Goal: Transaction & Acquisition: Purchase product/service

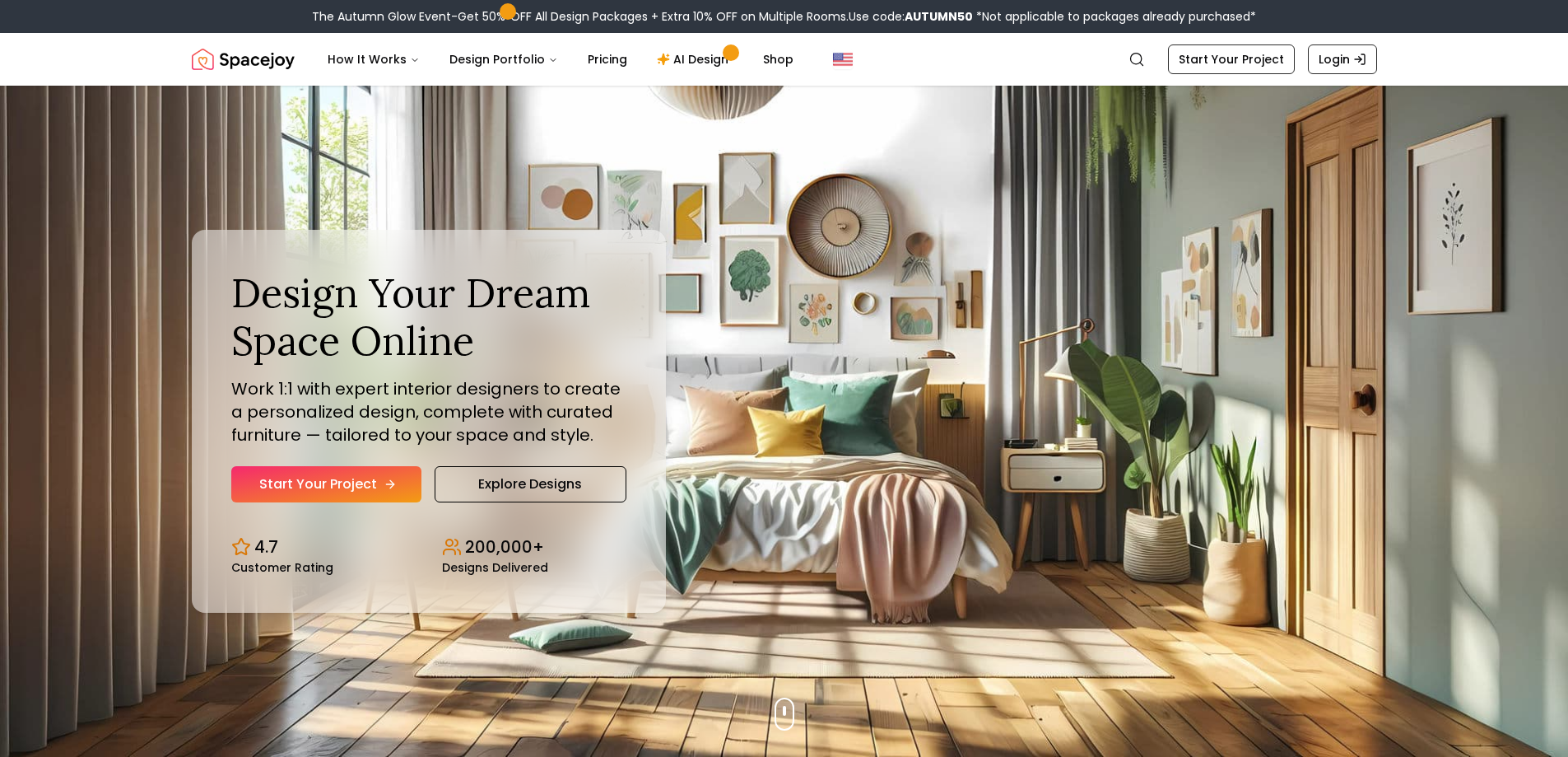
click at [330, 482] on link "Start Your Project" at bounding box center [326, 484] width 190 height 37
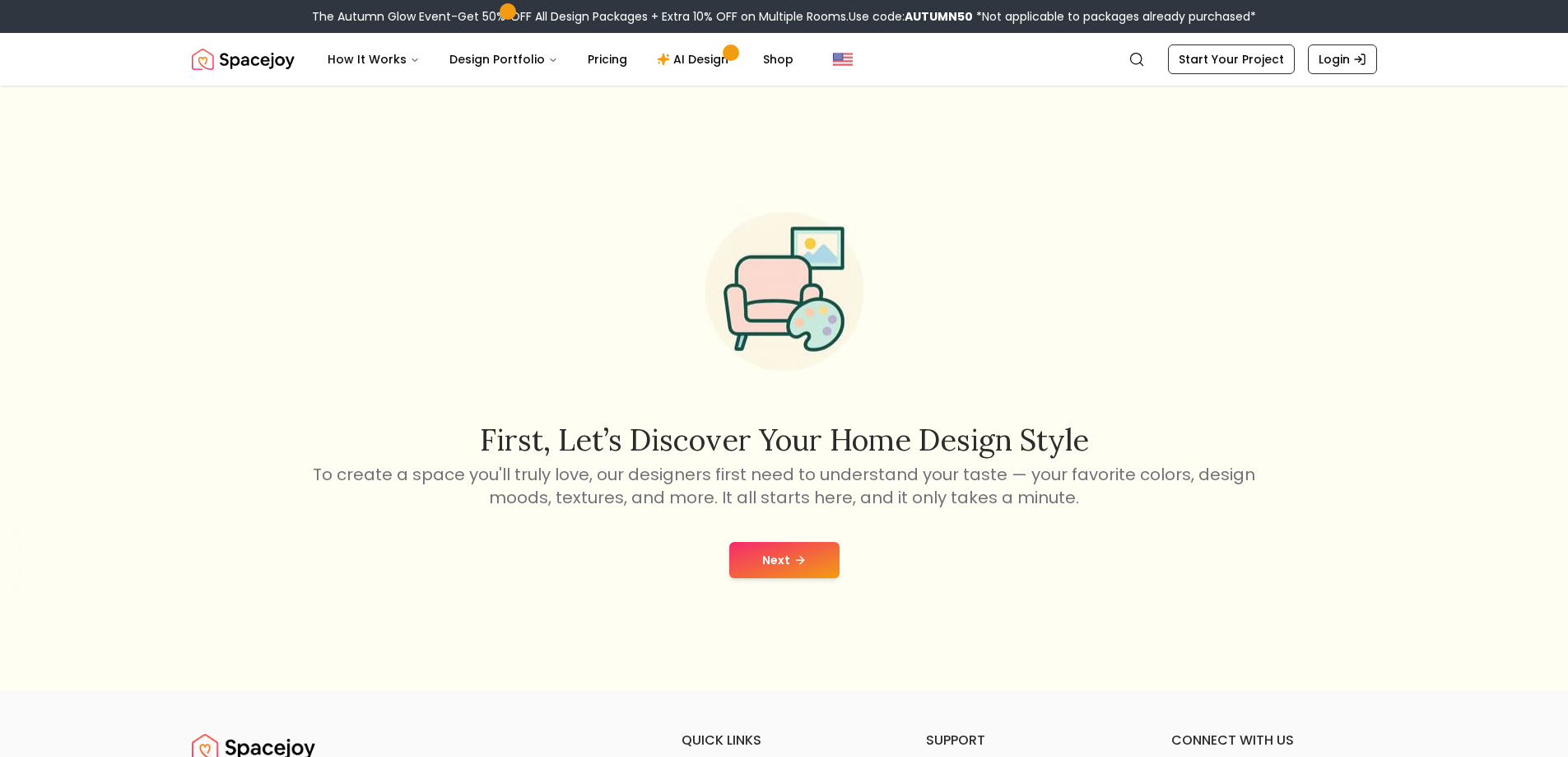
click at [808, 556] on button "Next" at bounding box center [785, 560] width 111 height 37
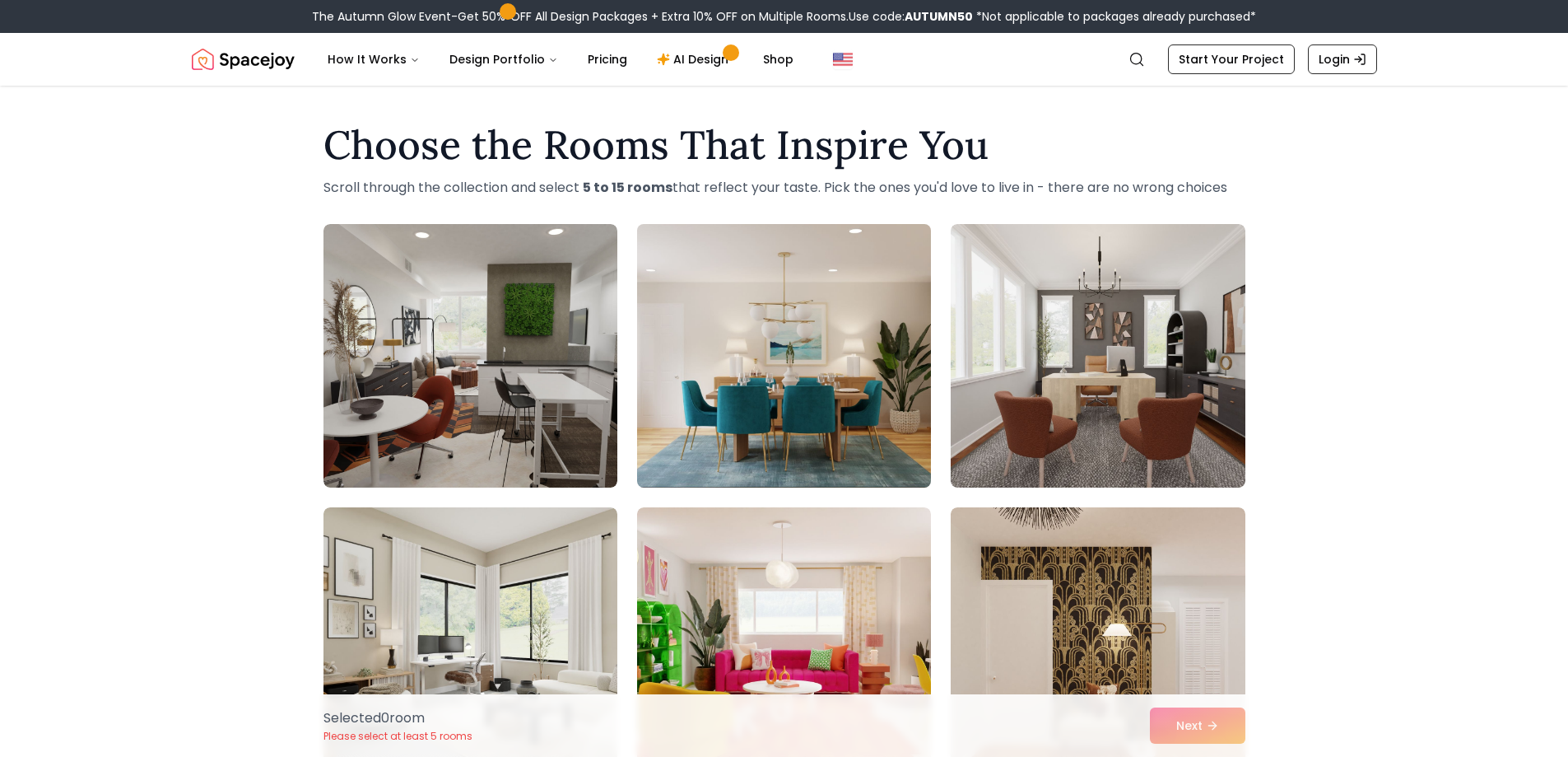
click at [773, 426] on img at bounding box center [784, 356] width 309 height 277
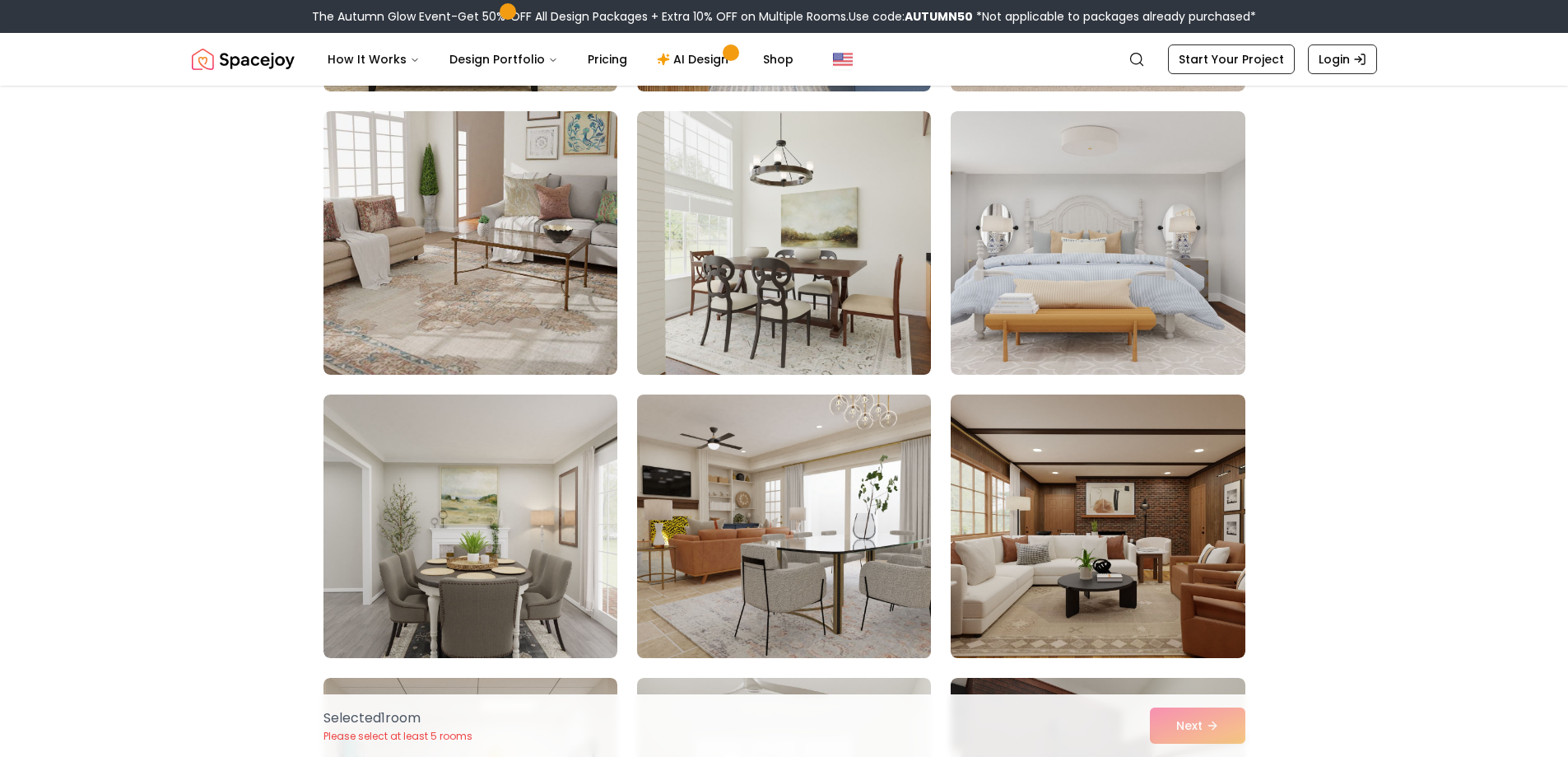
scroll to position [988, 0]
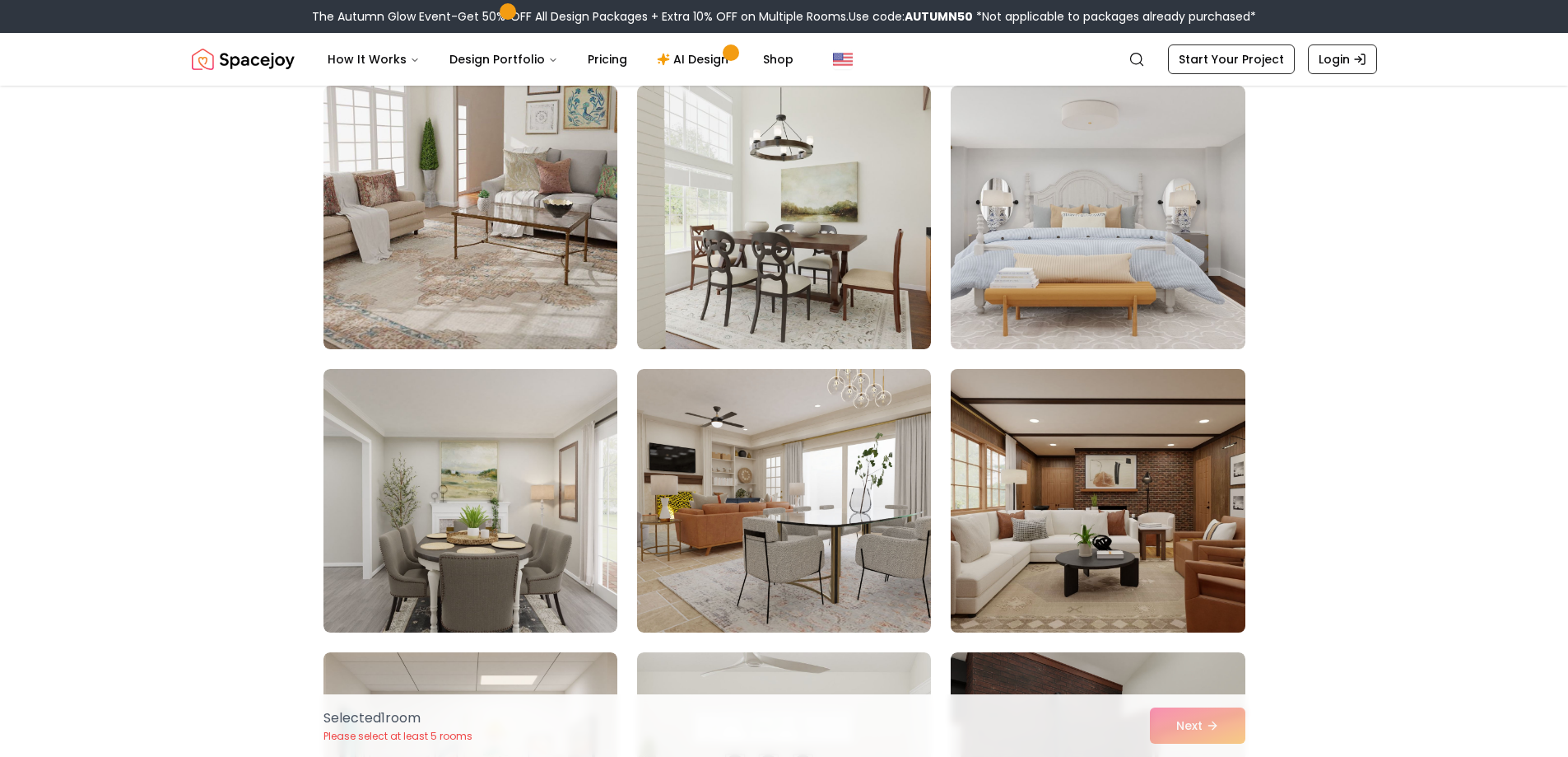
click at [1125, 594] on img at bounding box center [1097, 500] width 309 height 277
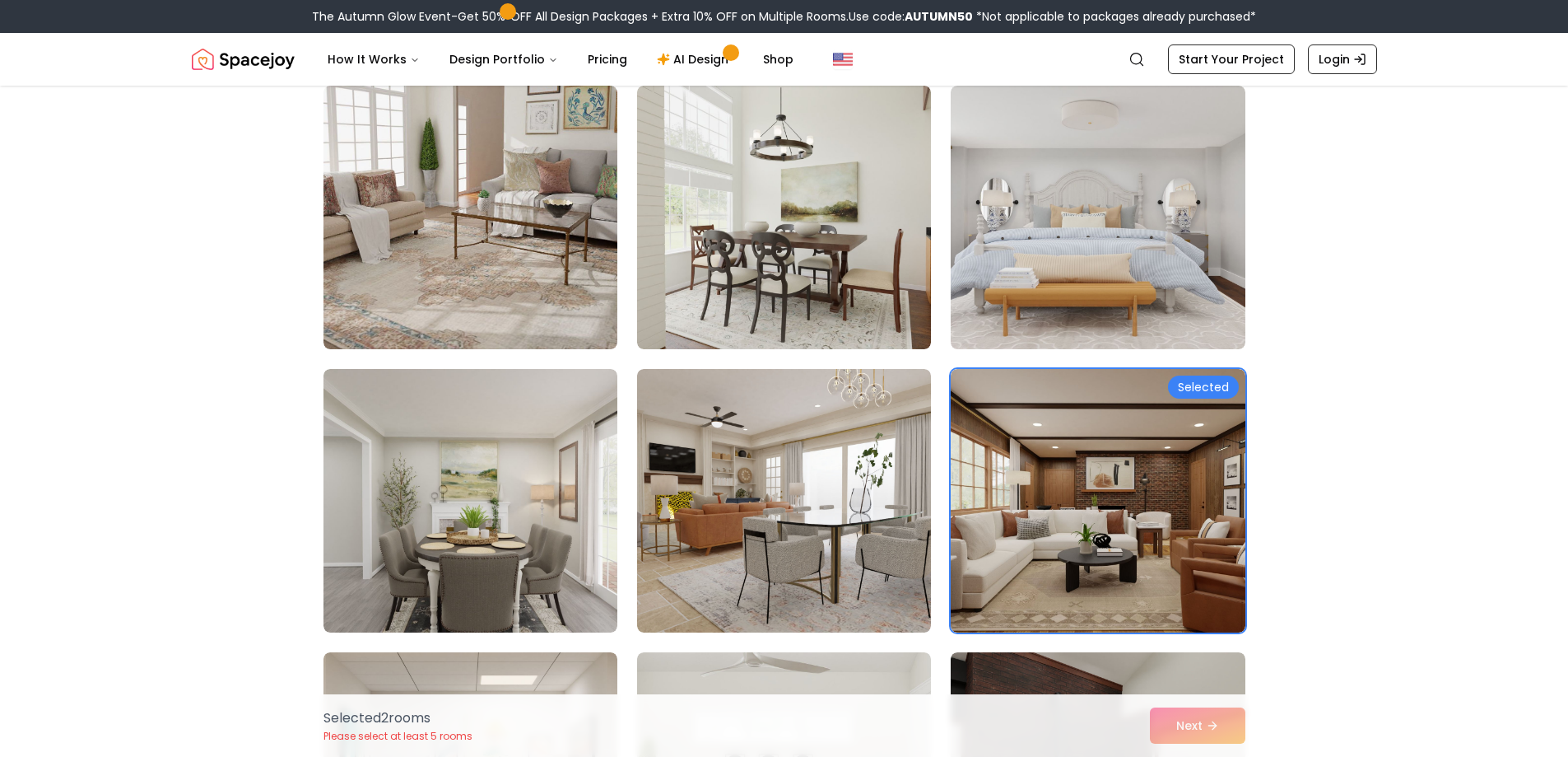
scroll to position [1565, 0]
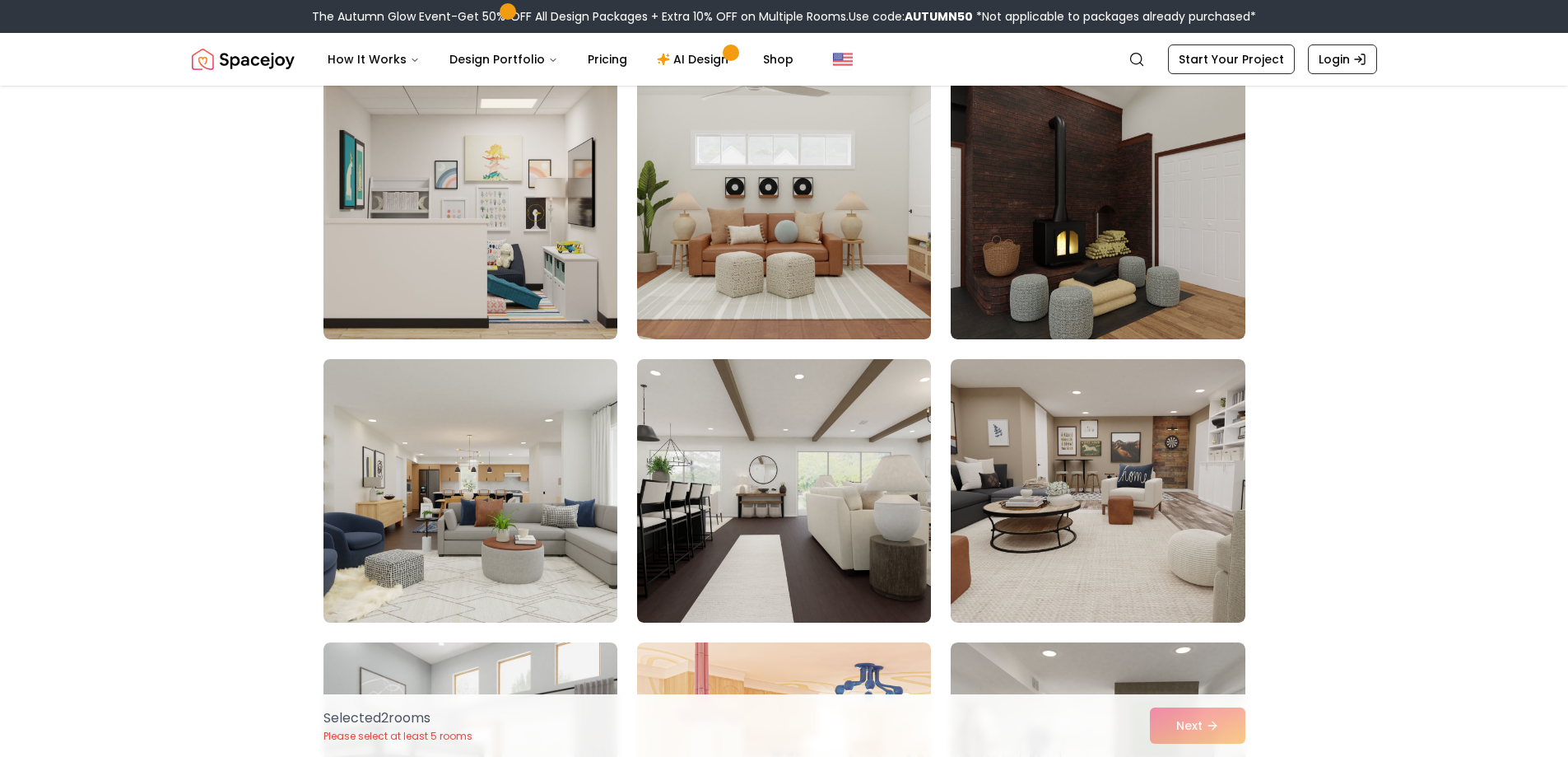
click at [467, 489] on img at bounding box center [470, 491] width 309 height 277
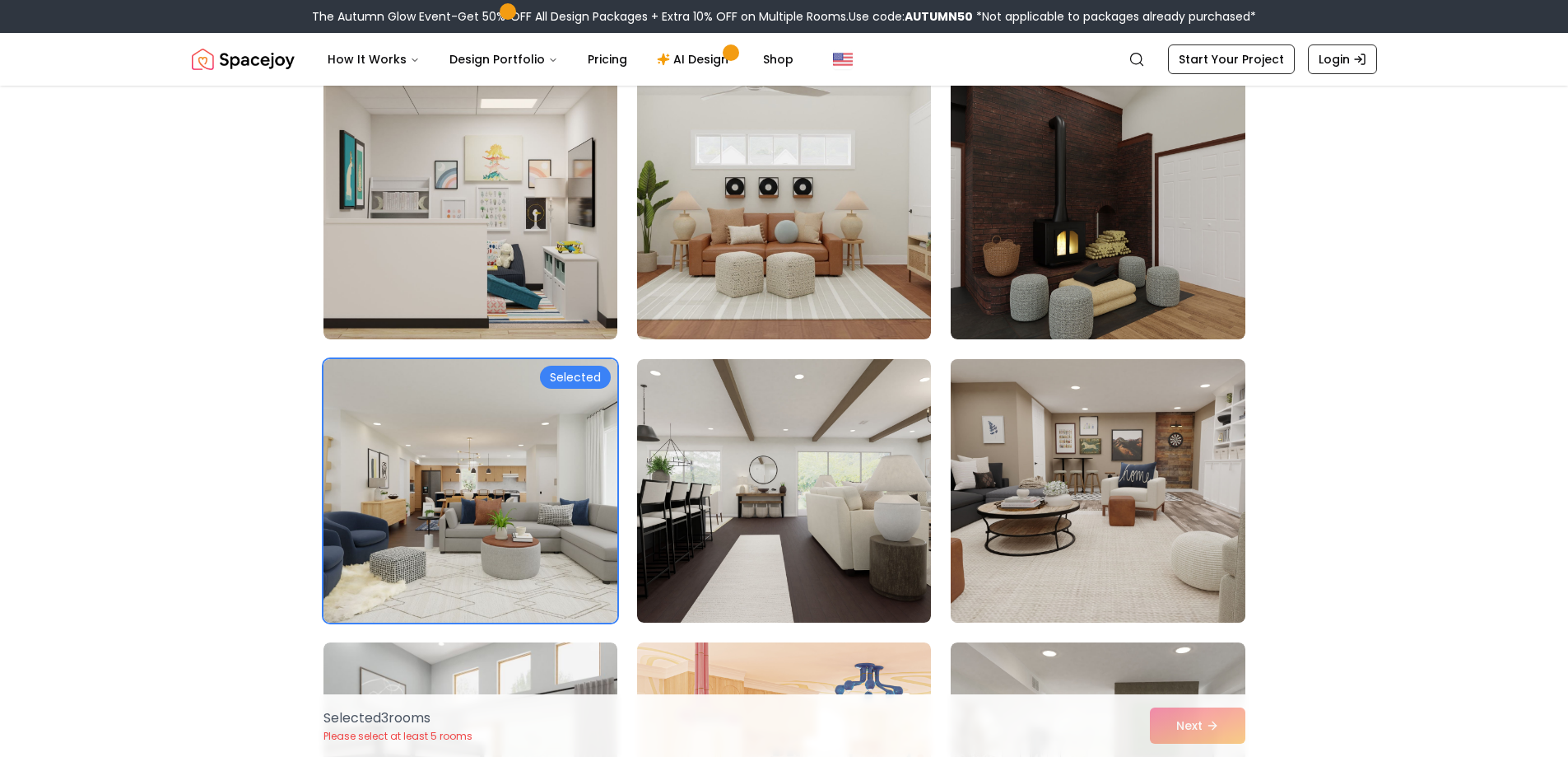
click at [1214, 583] on img at bounding box center [1097, 491] width 309 height 277
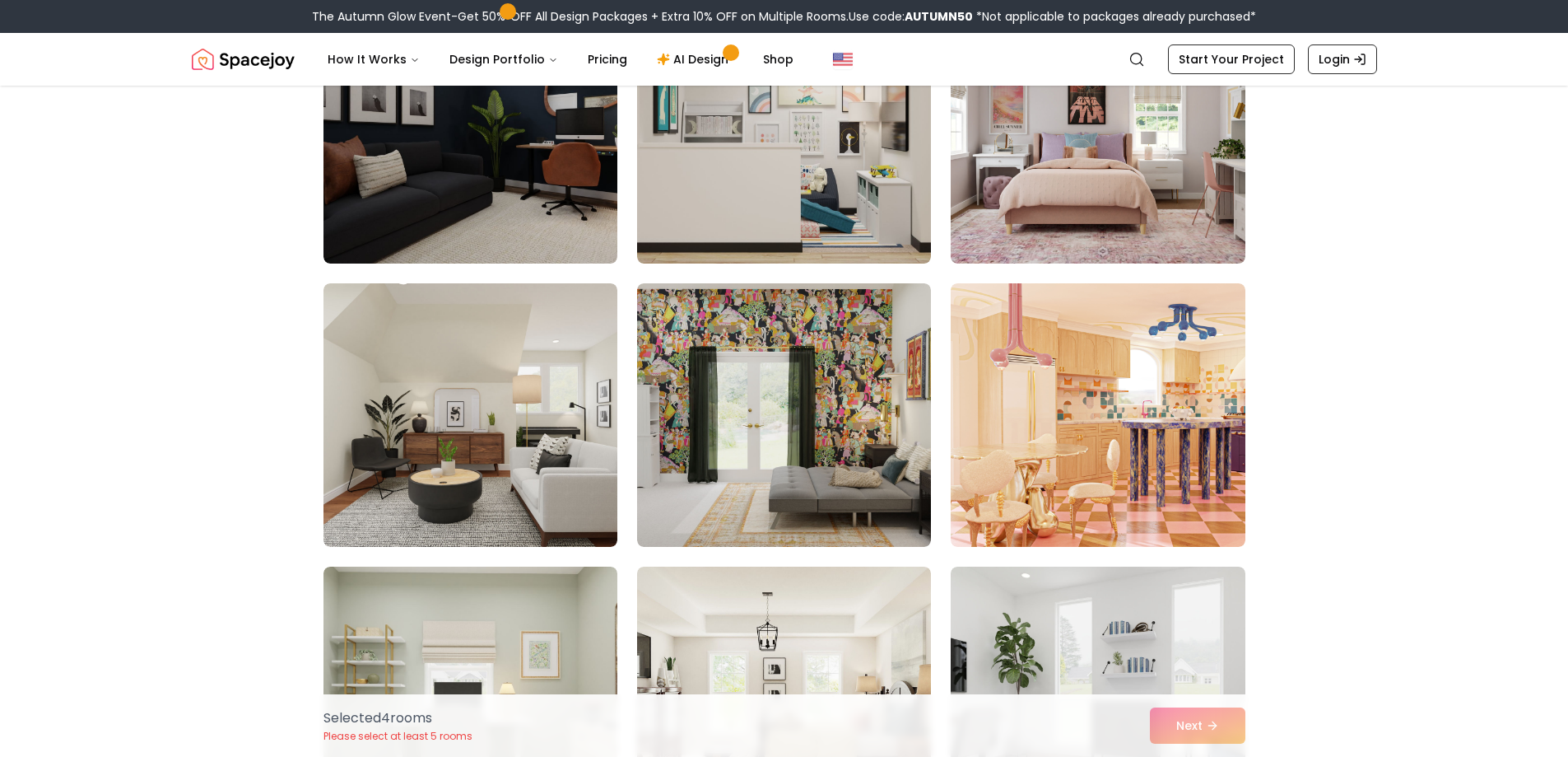
scroll to position [3870, 0]
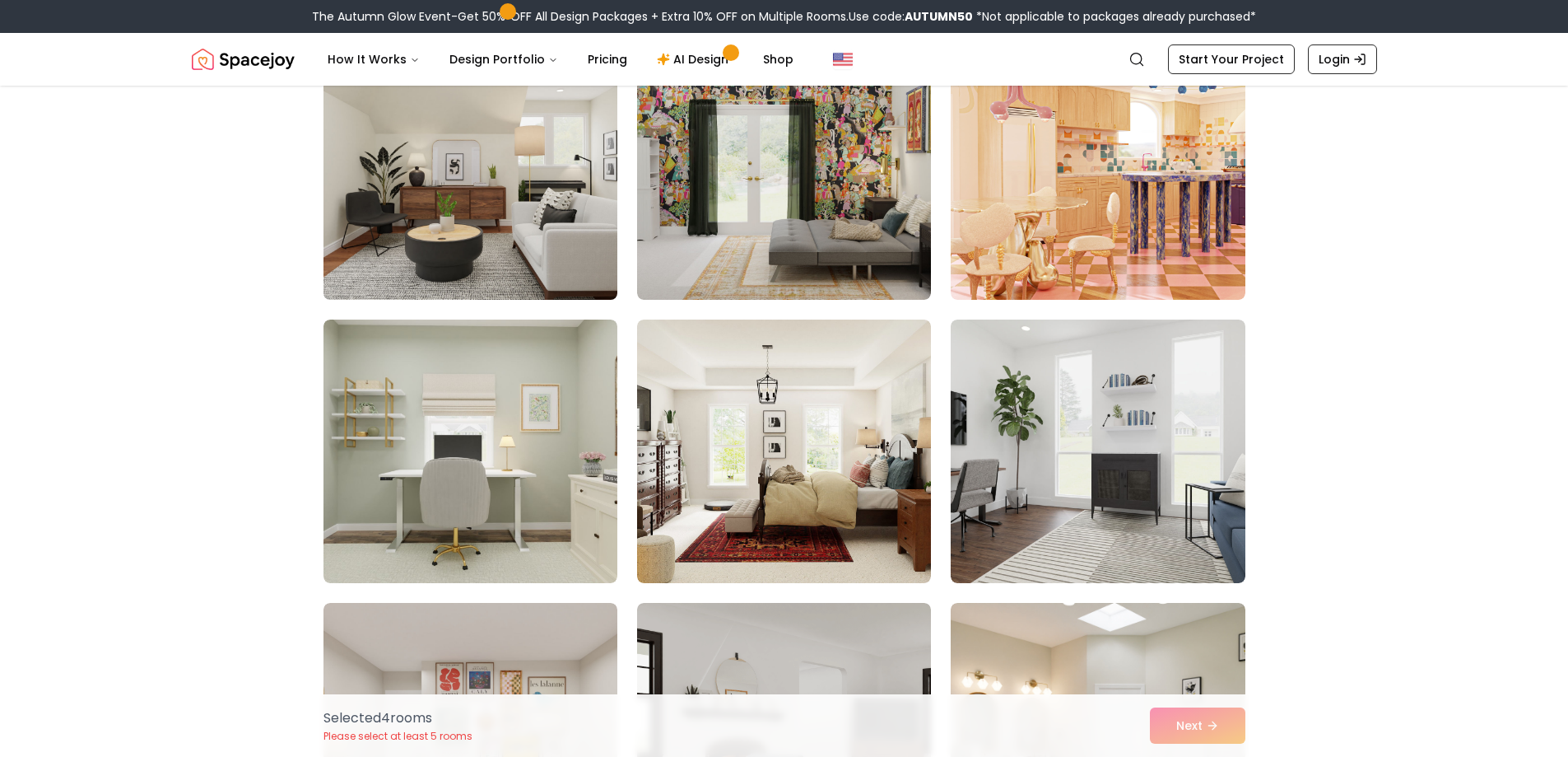
click at [487, 246] on img at bounding box center [470, 168] width 309 height 277
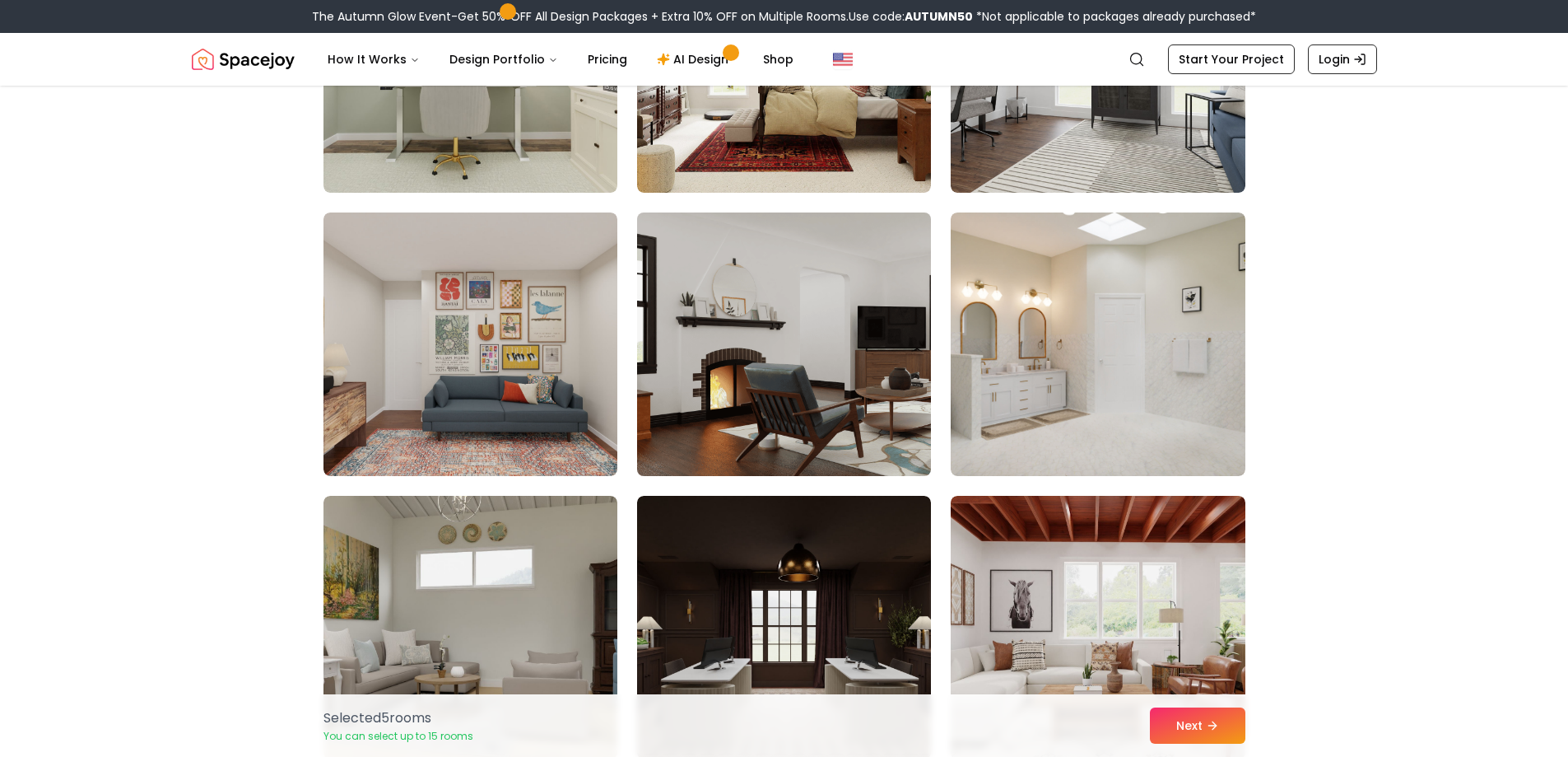
scroll to position [4282, 0]
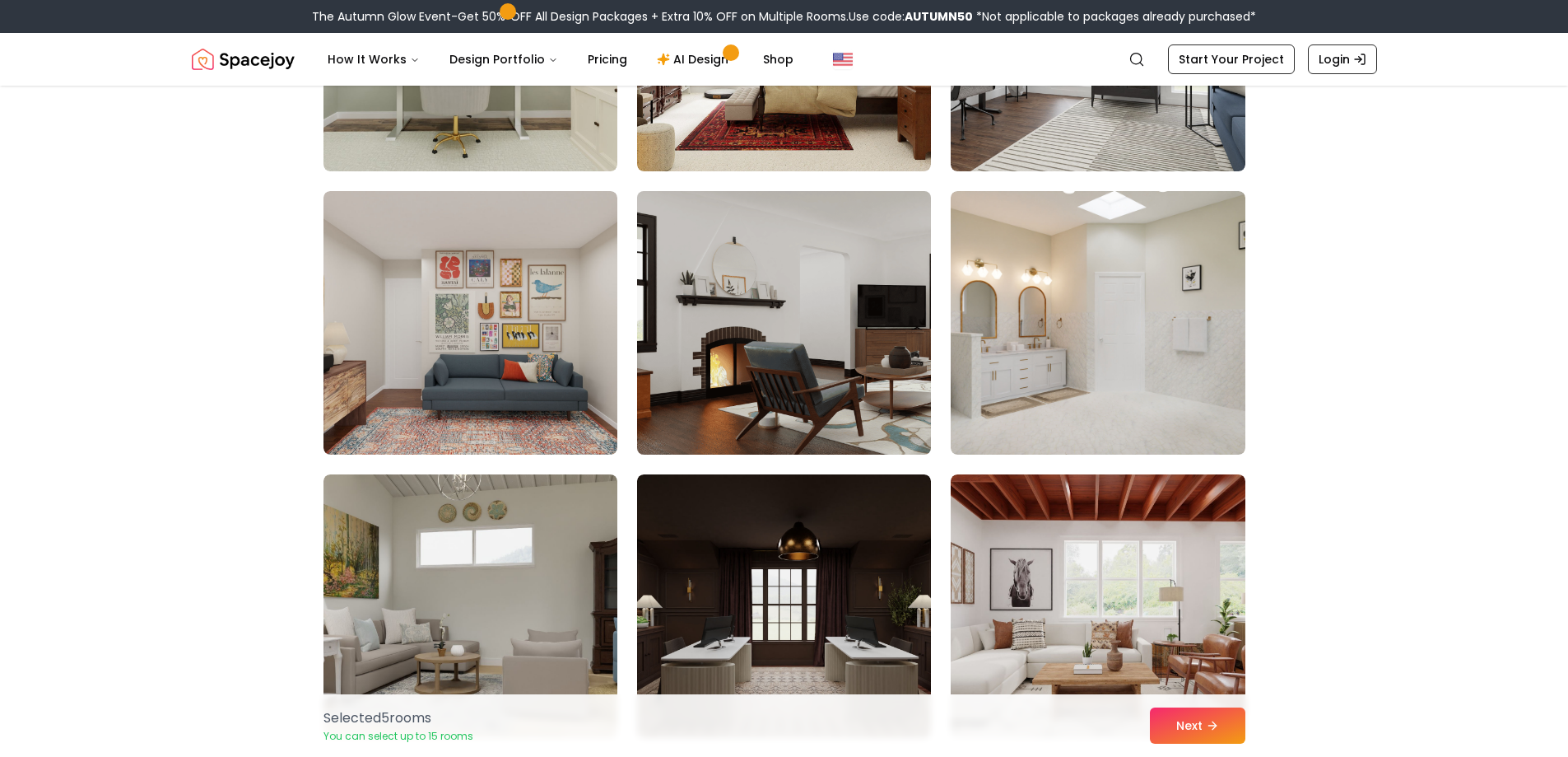
click at [763, 386] on img at bounding box center [784, 323] width 309 height 277
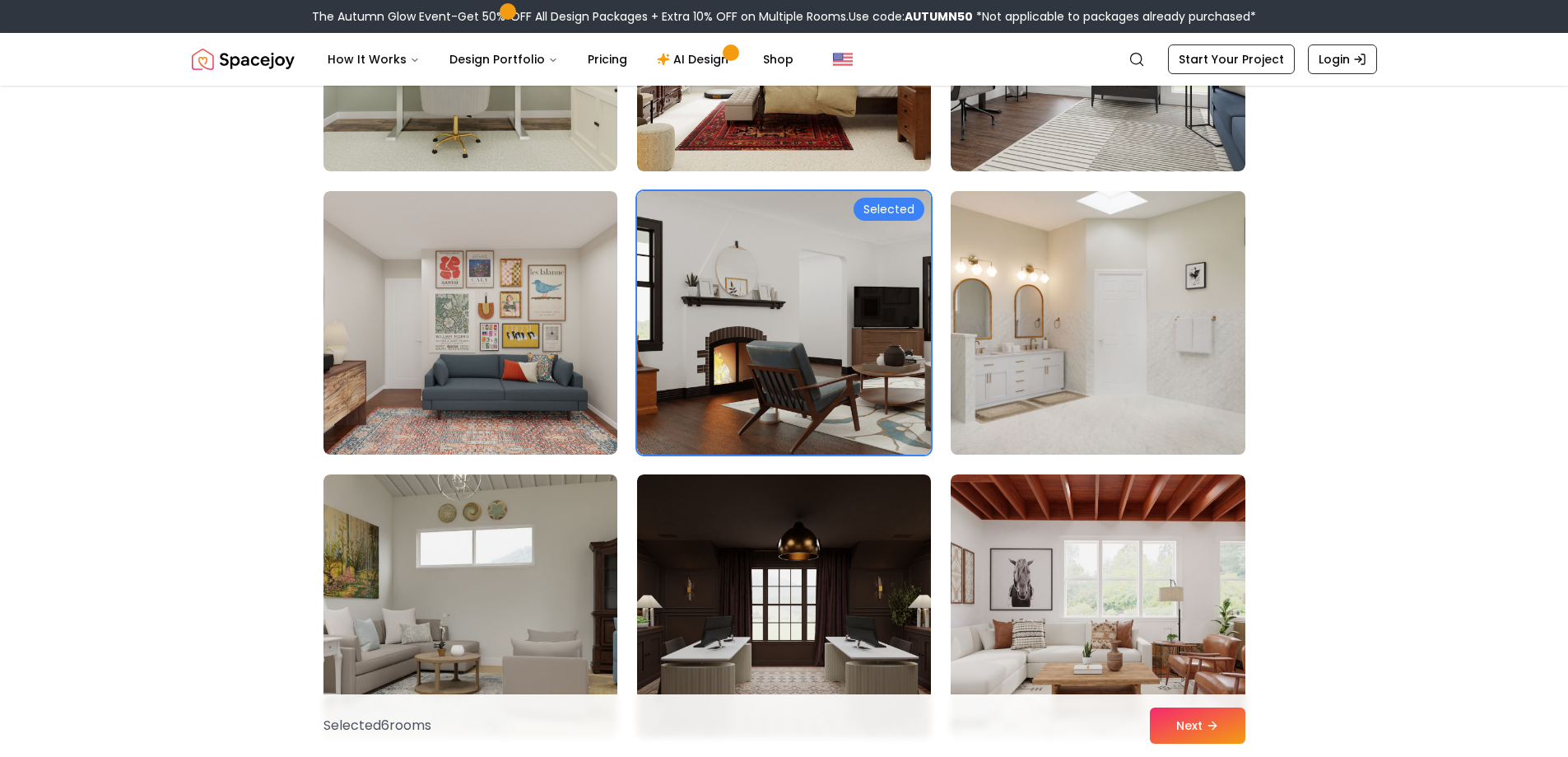
click at [1026, 386] on img at bounding box center [1097, 323] width 309 height 277
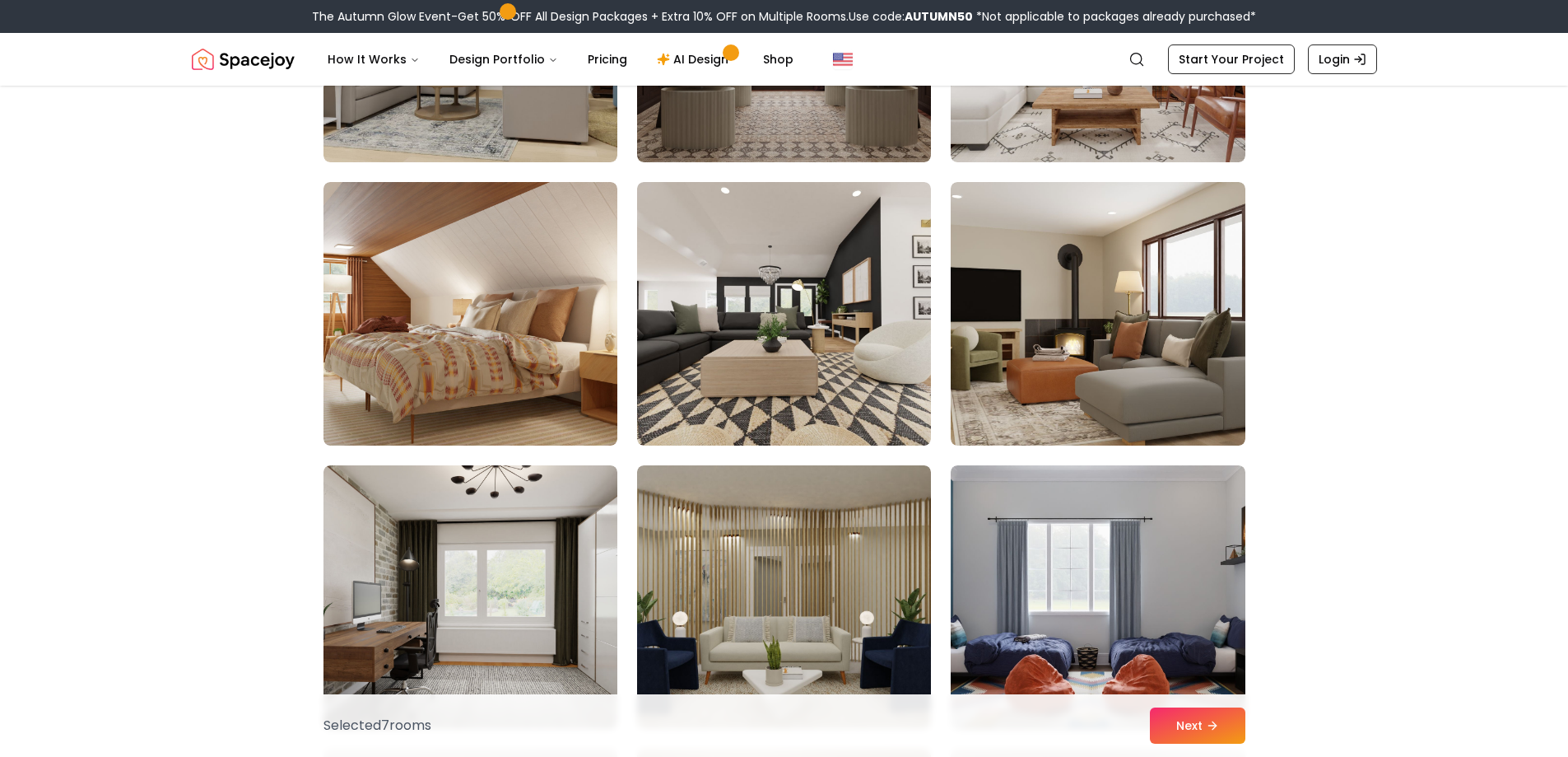
scroll to position [4858, 0]
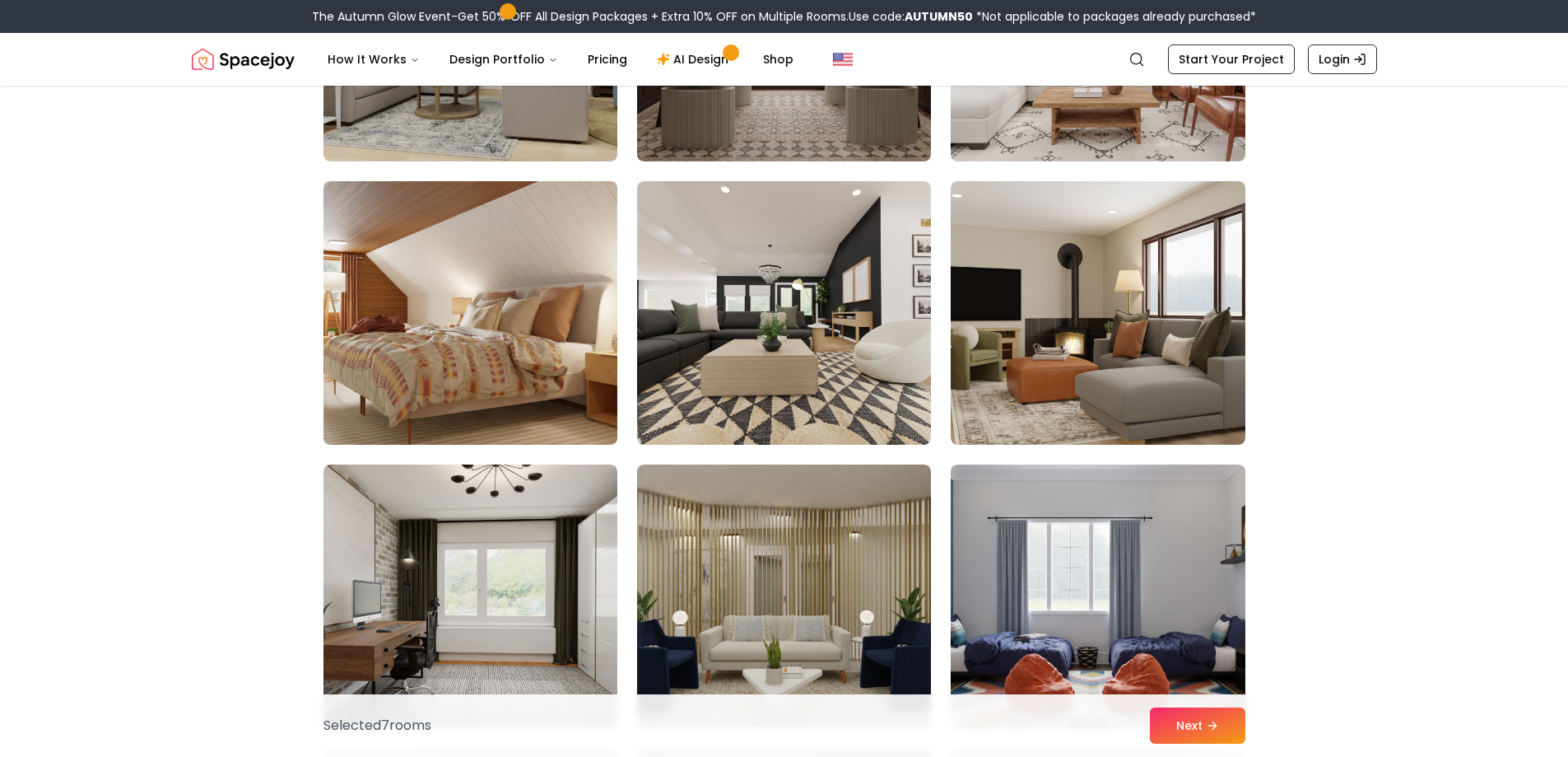
click at [424, 363] on img at bounding box center [470, 312] width 309 height 277
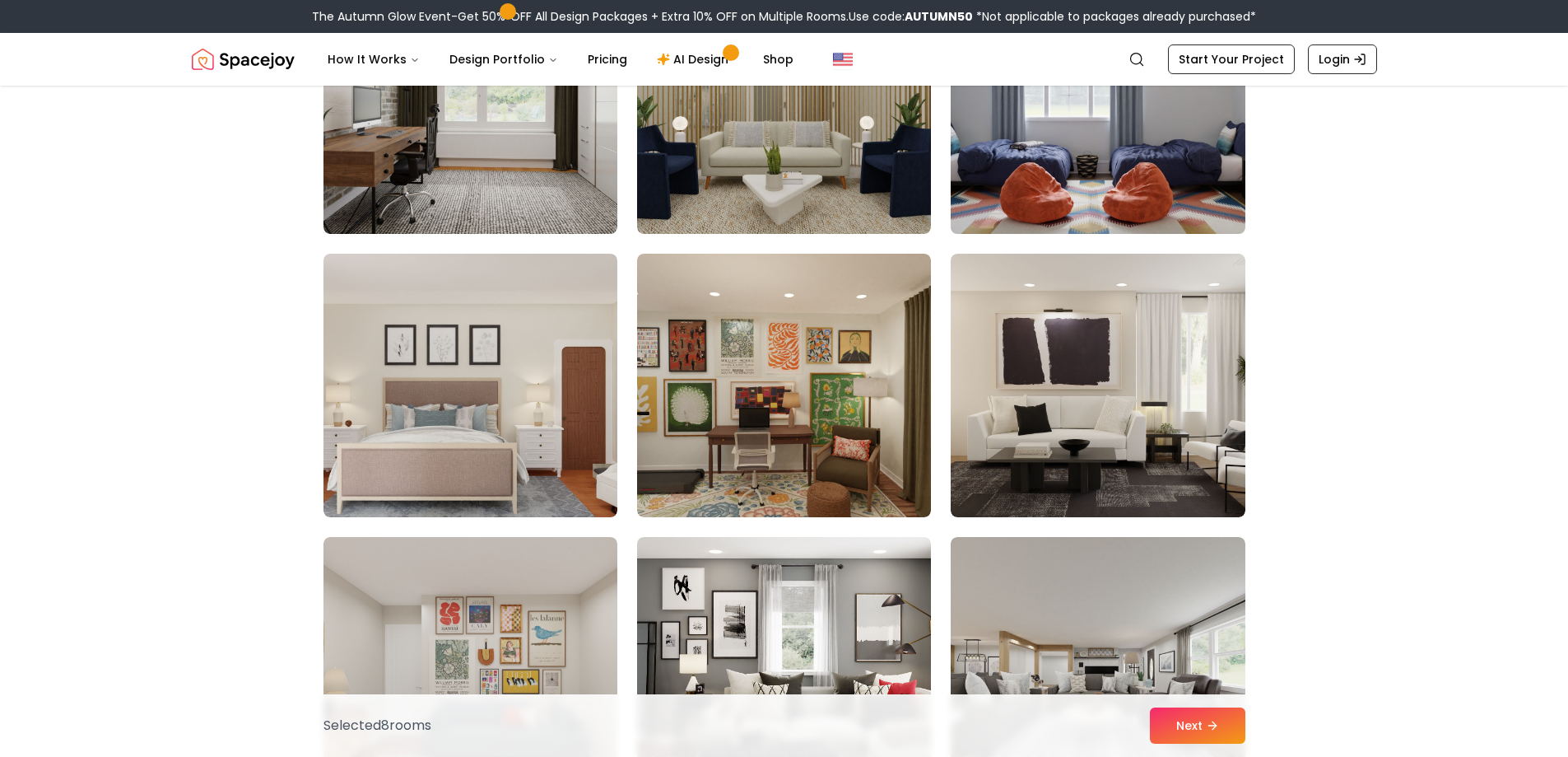
scroll to position [5599, 0]
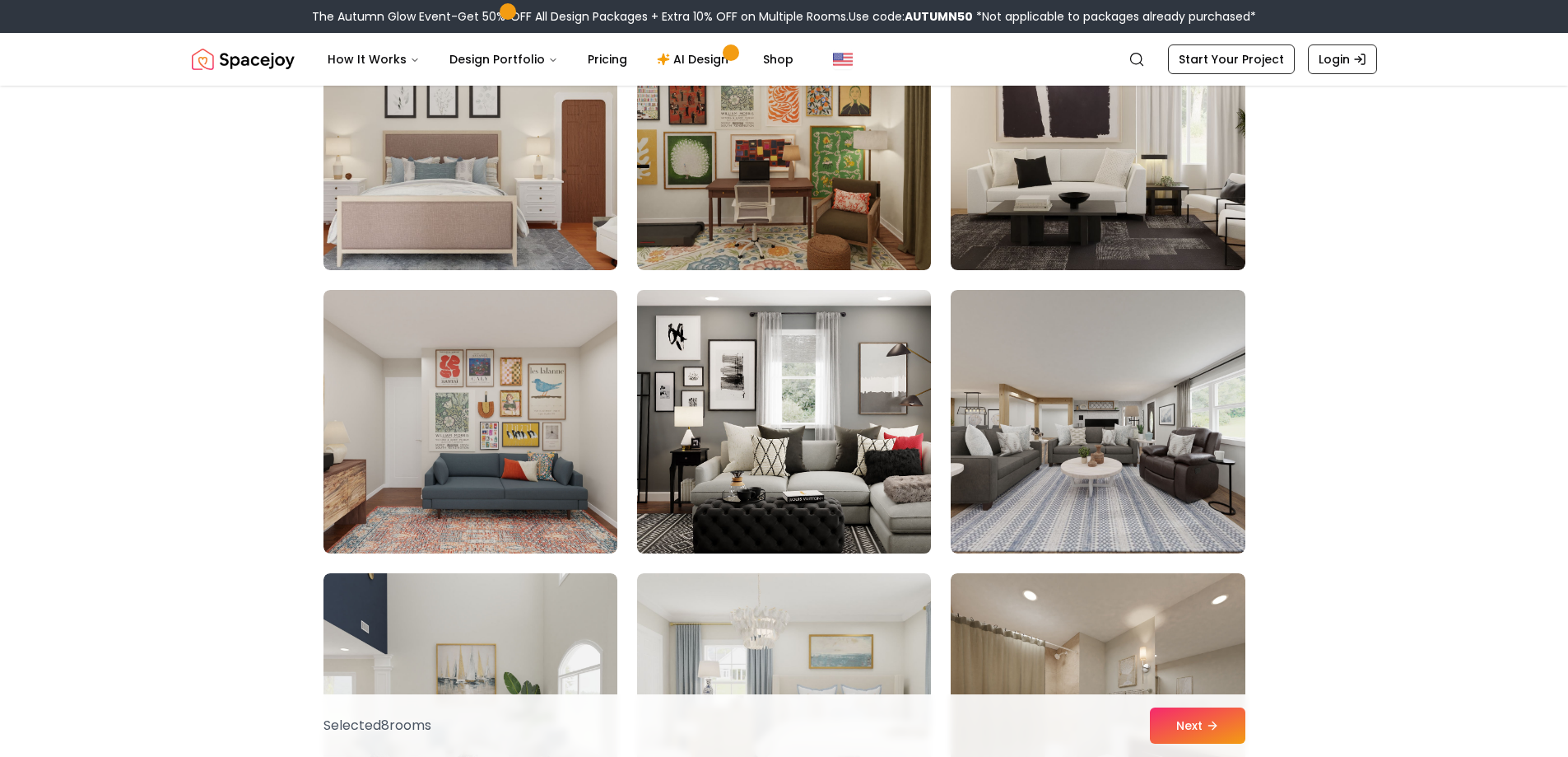
click at [846, 387] on img at bounding box center [784, 421] width 309 height 277
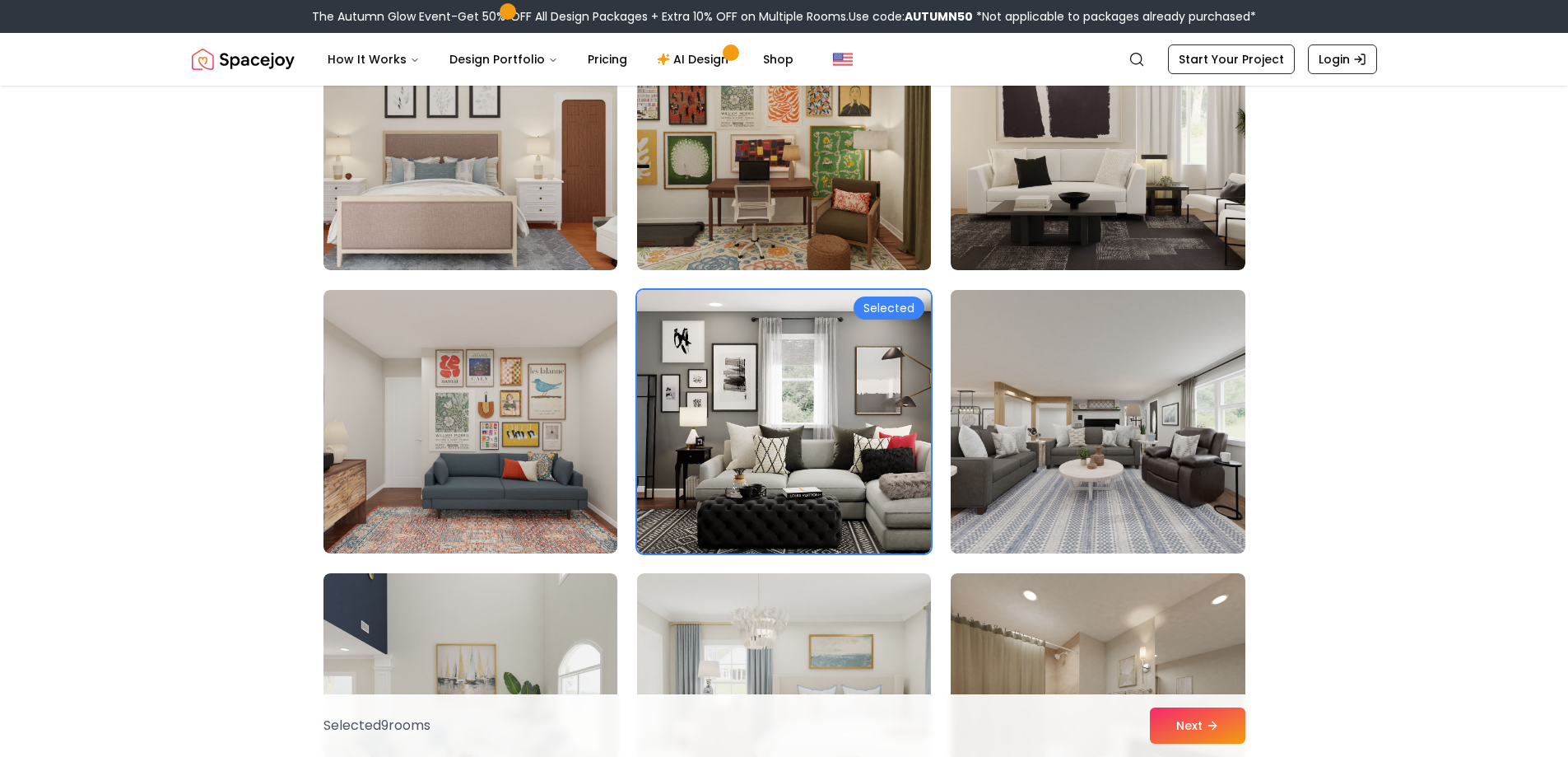
click at [1119, 435] on img at bounding box center [1097, 421] width 309 height 277
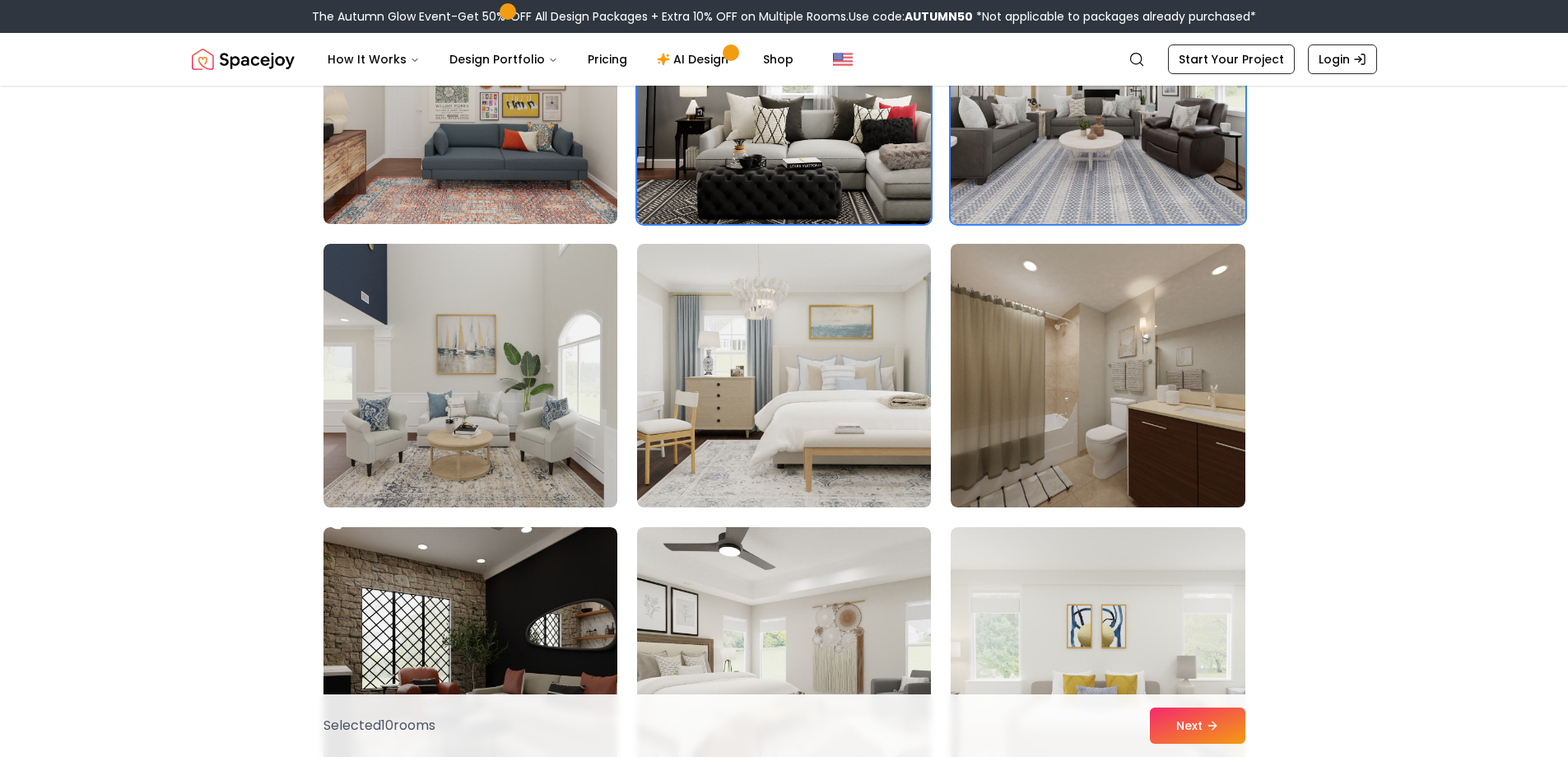
scroll to position [6094, 0]
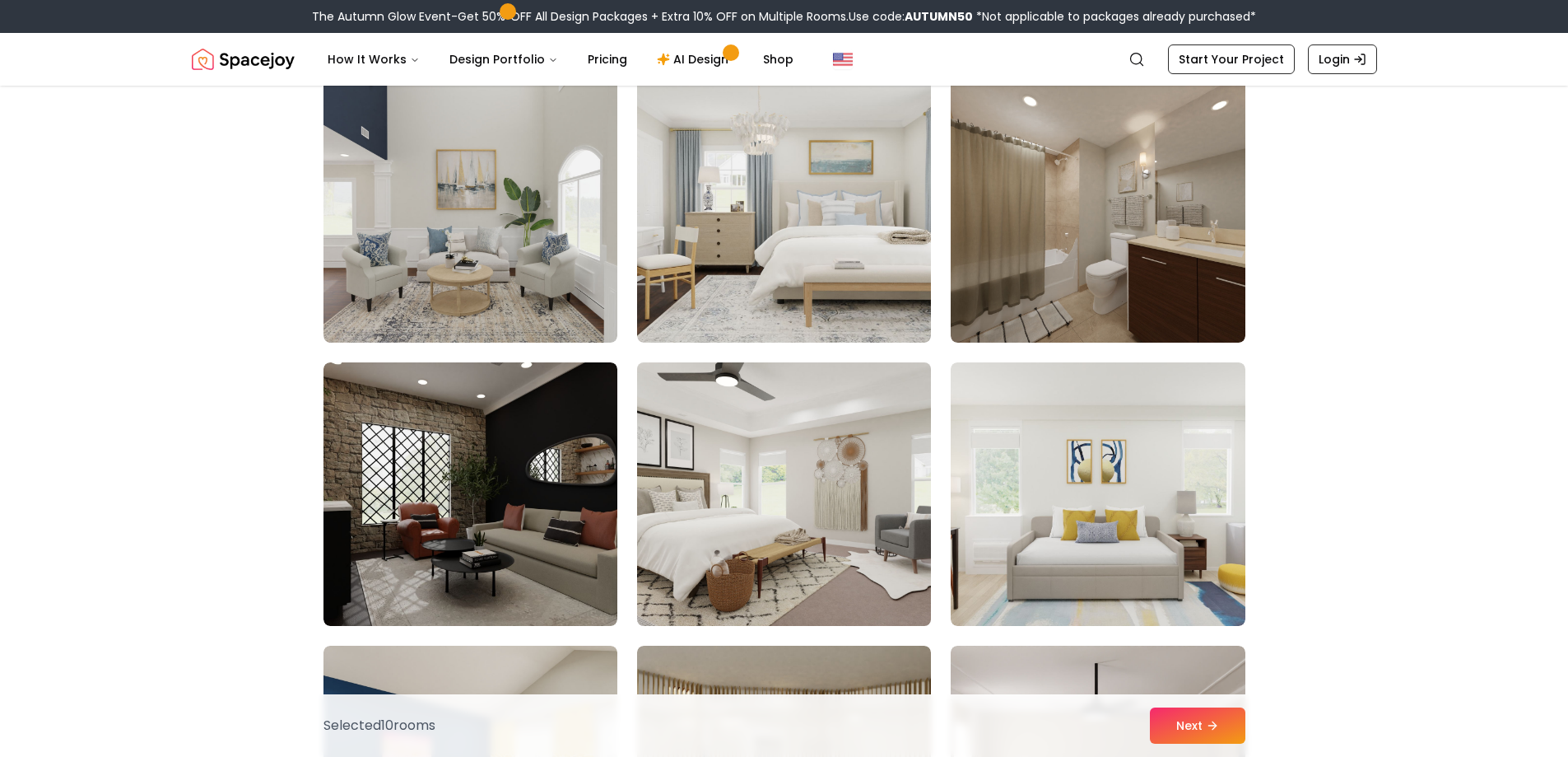
click at [866, 502] on img at bounding box center [784, 493] width 309 height 277
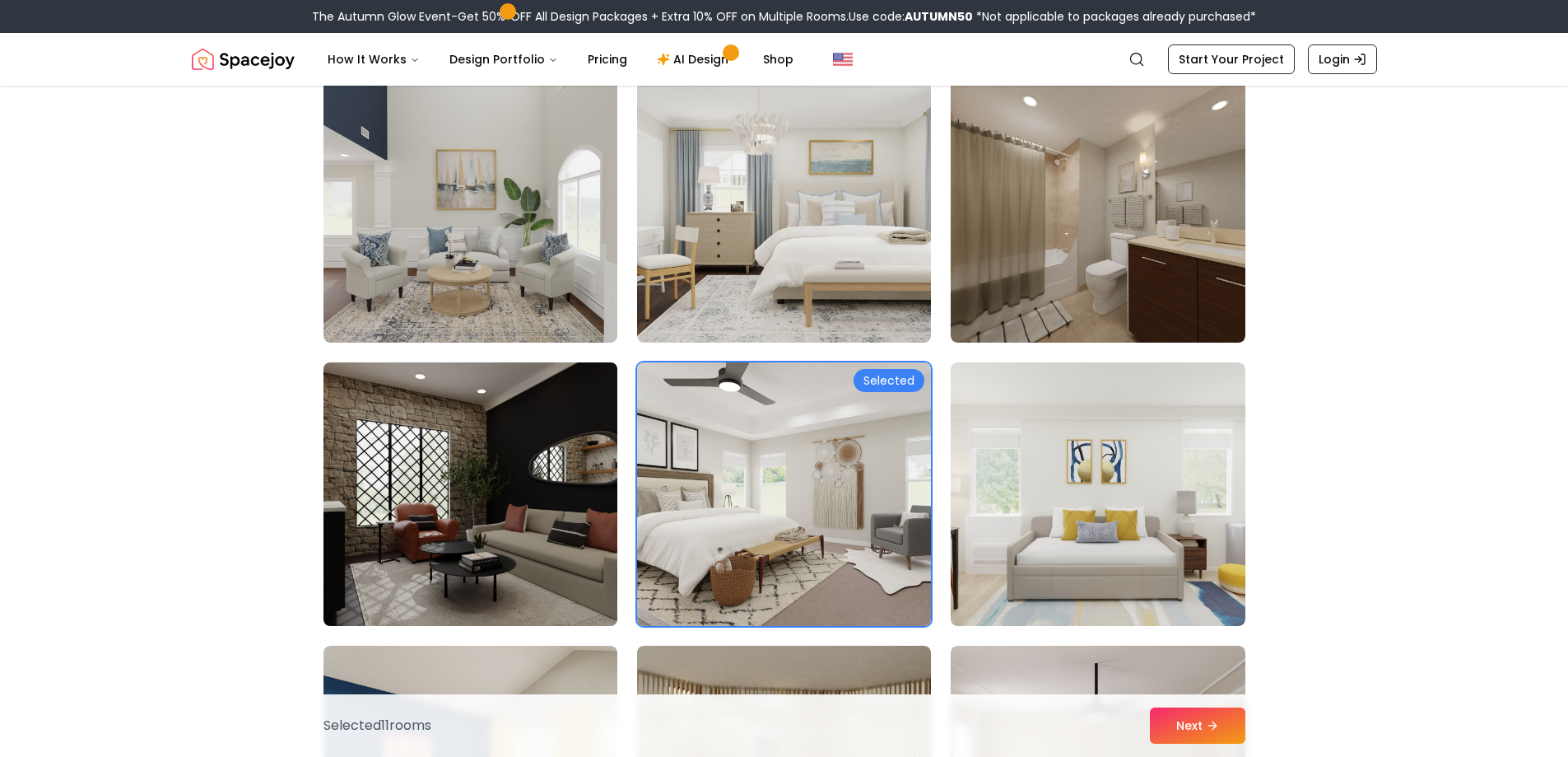
click at [511, 529] on img at bounding box center [470, 493] width 309 height 277
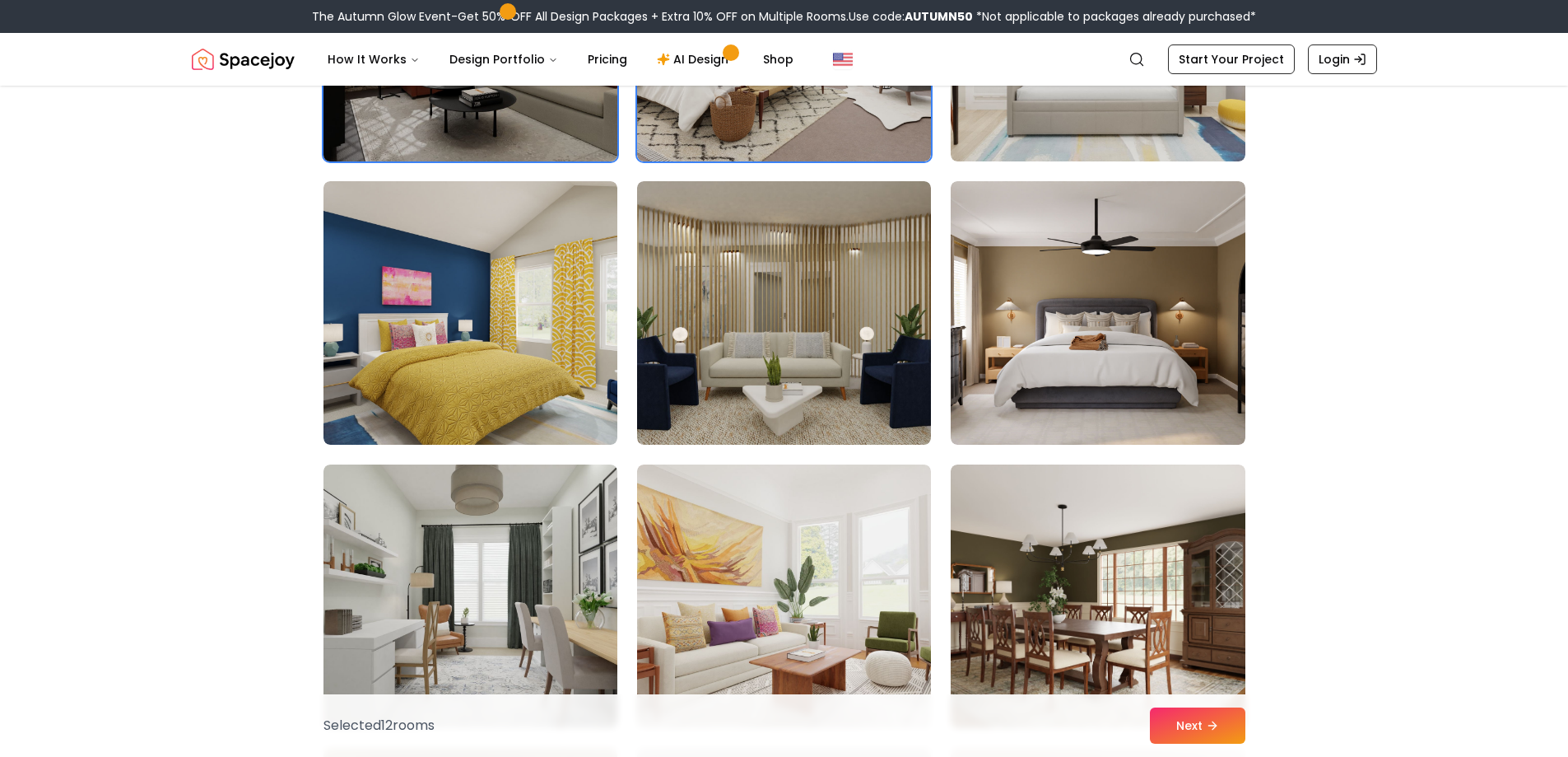
scroll to position [6588, 0]
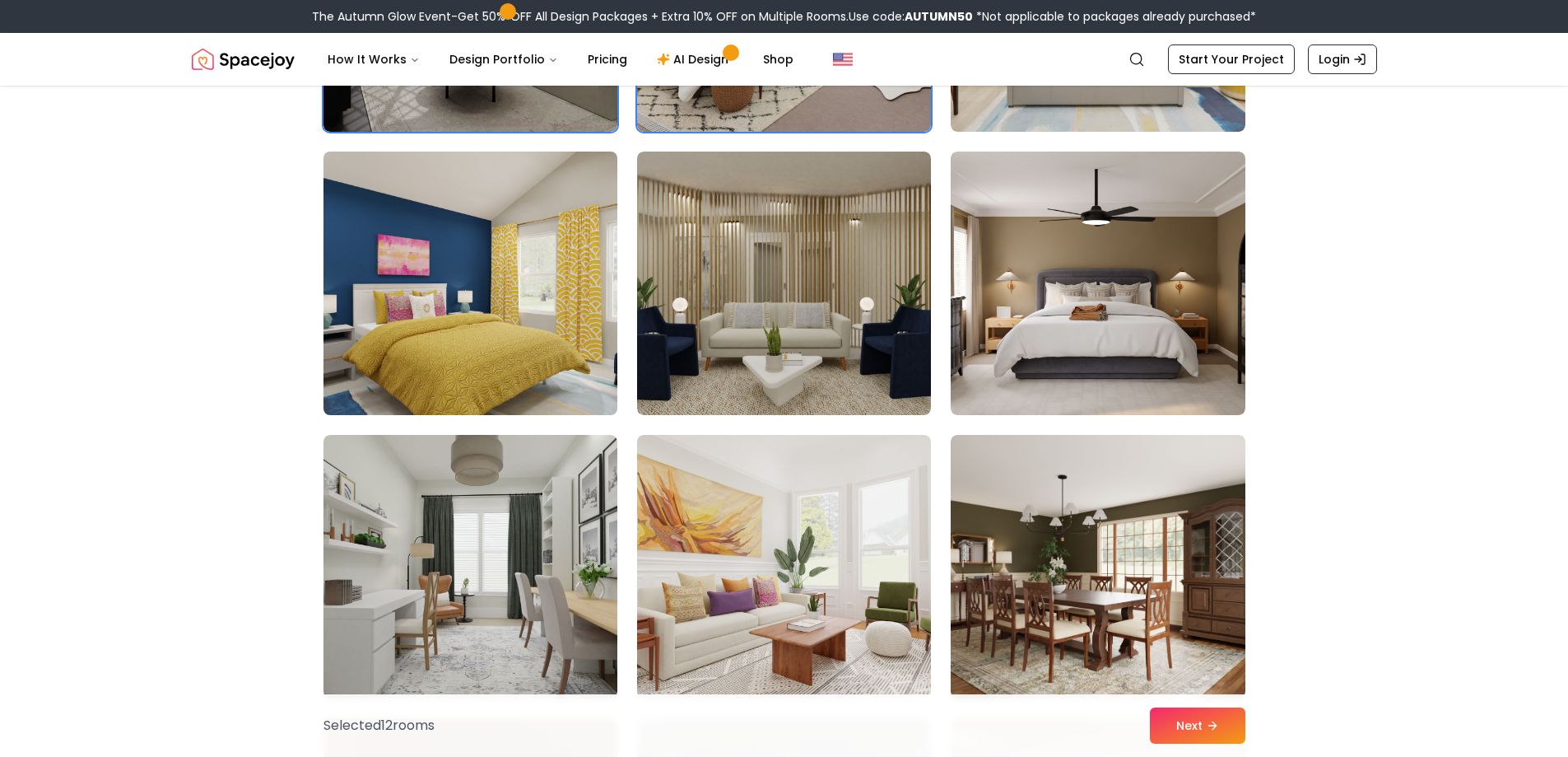
click at [569, 368] on img at bounding box center [470, 283] width 309 height 277
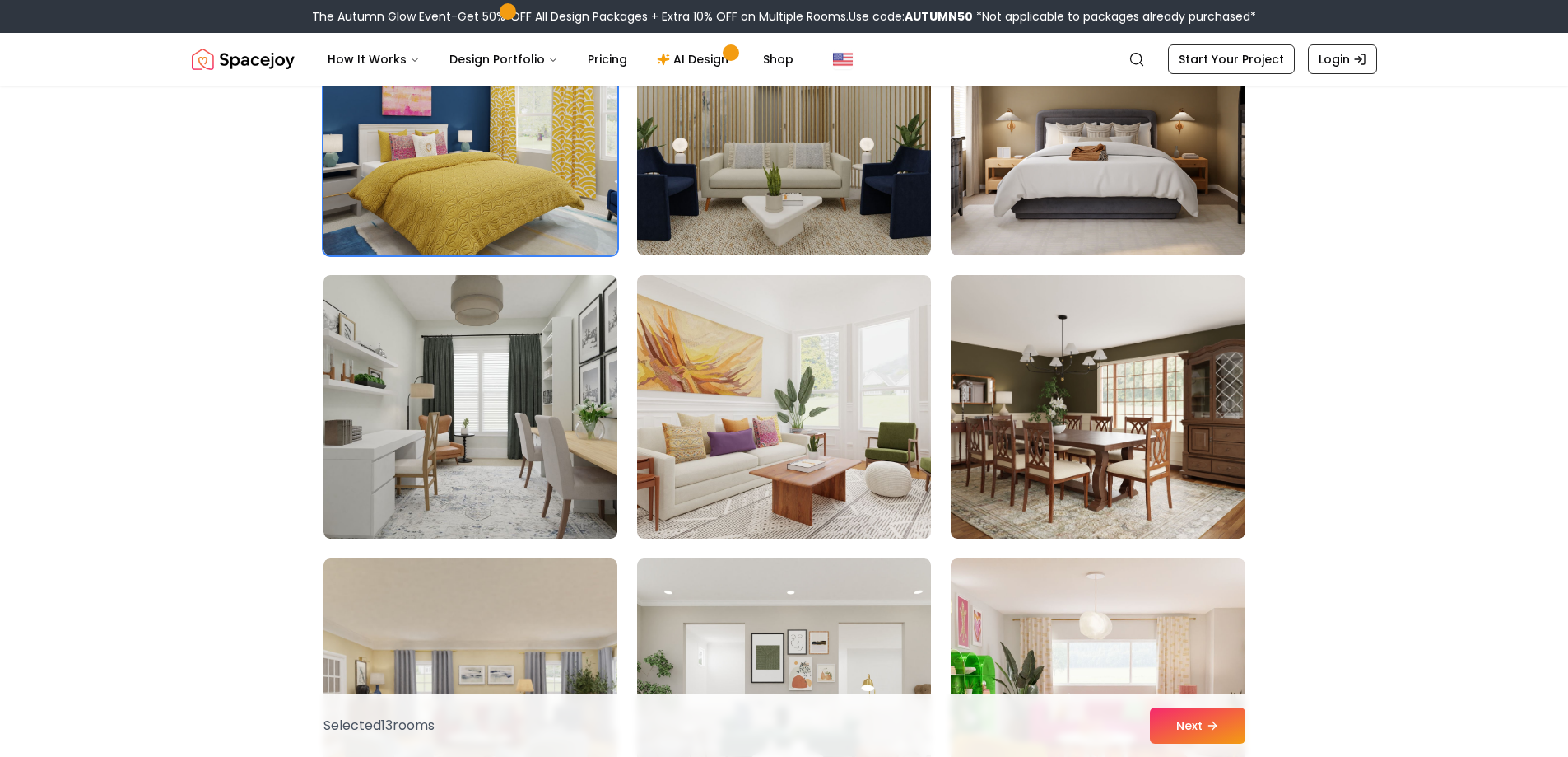
scroll to position [6752, 0]
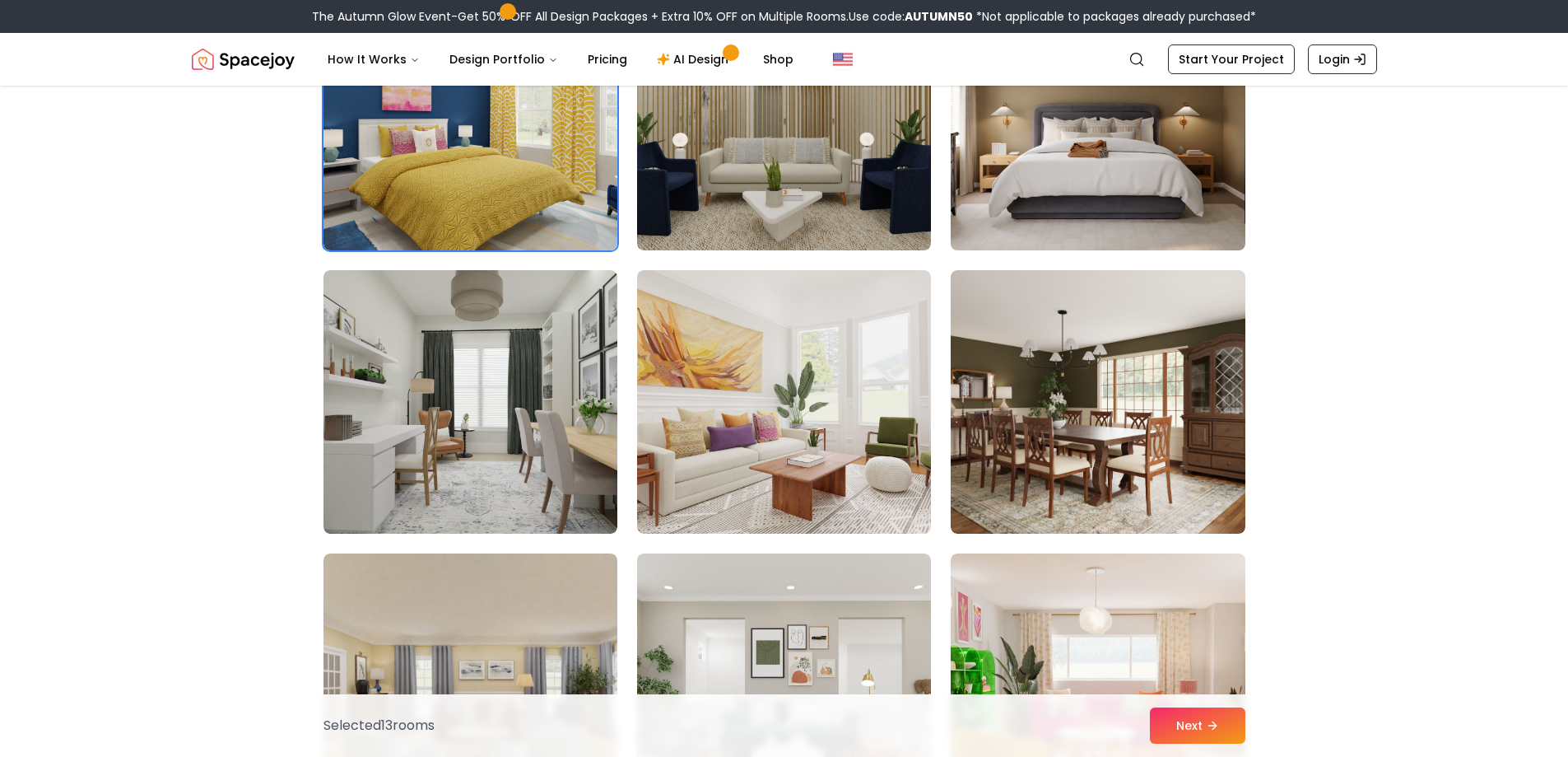
click at [1089, 208] on img at bounding box center [1097, 118] width 309 height 277
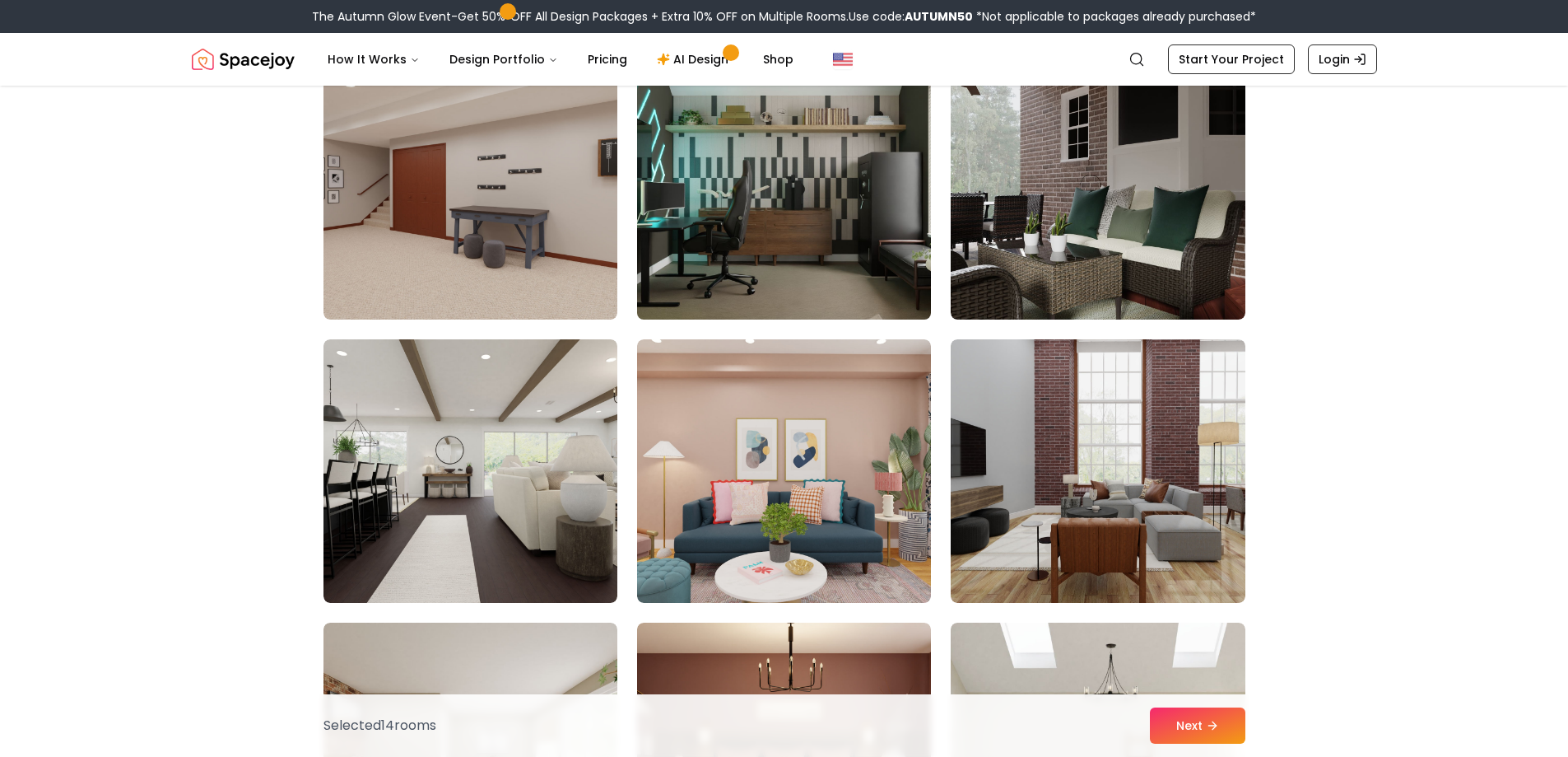
scroll to position [7741, 0]
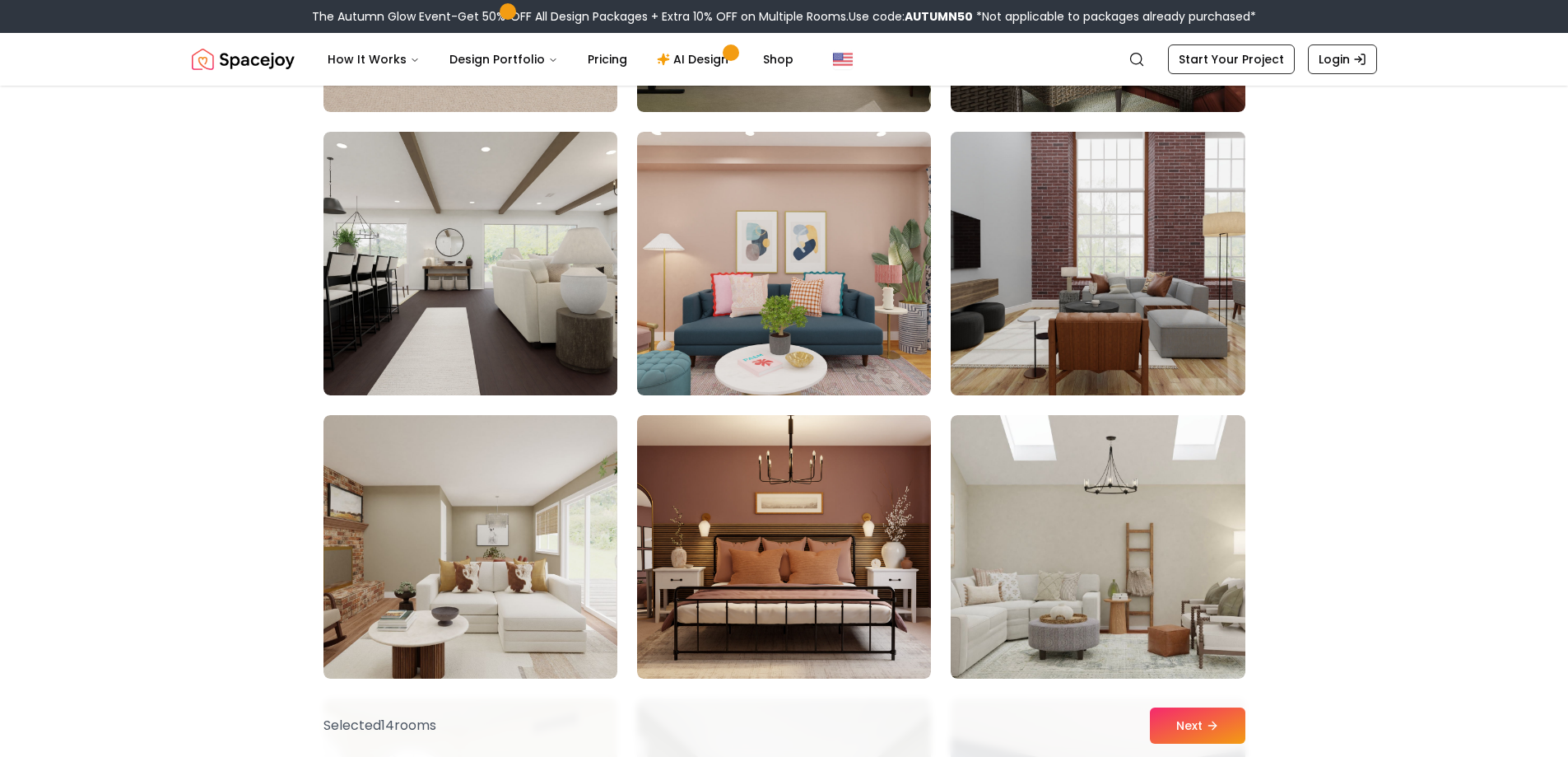
click at [1156, 299] on img at bounding box center [1097, 263] width 309 height 277
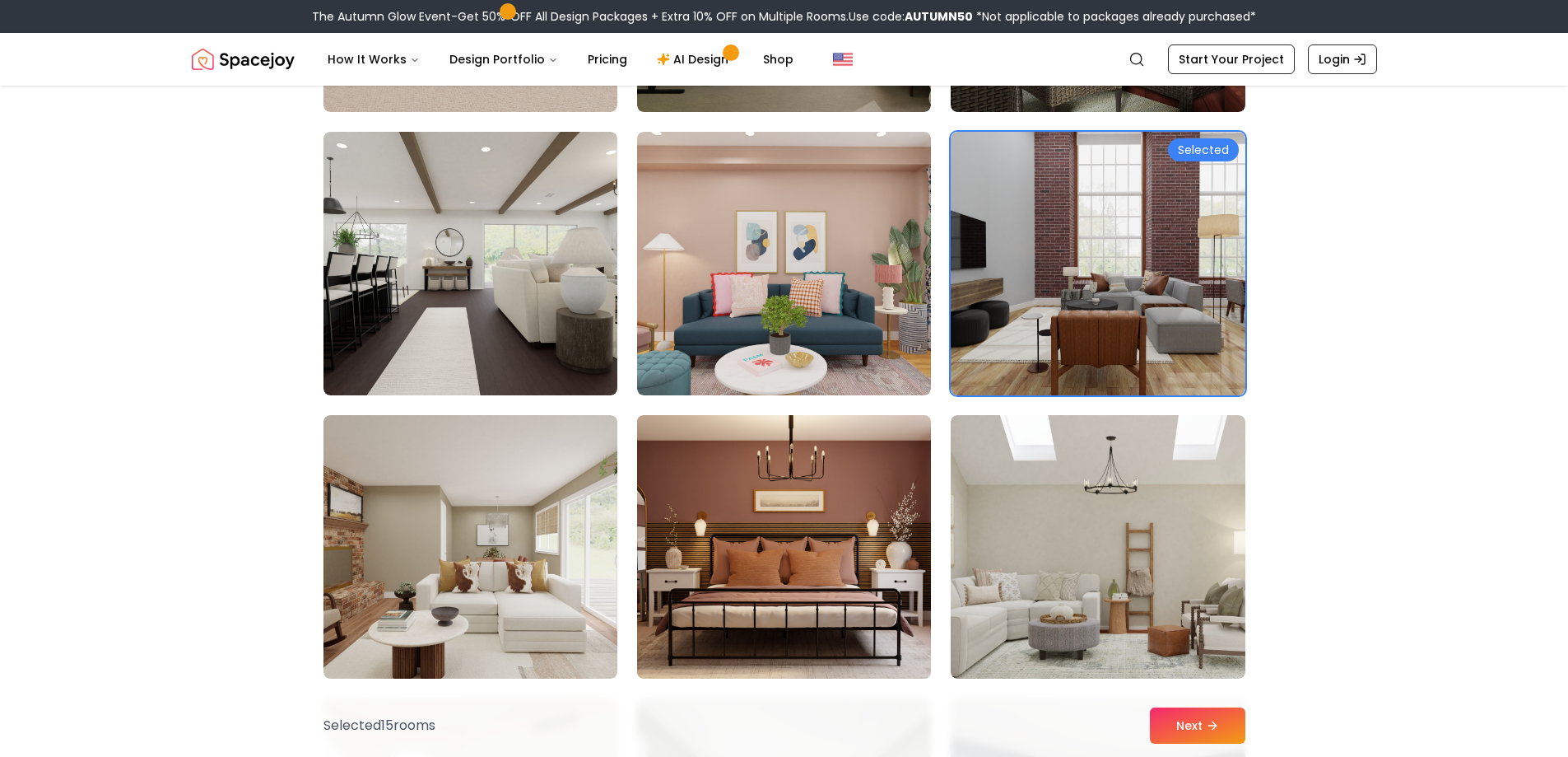
click at [822, 603] on img at bounding box center [784, 546] width 309 height 277
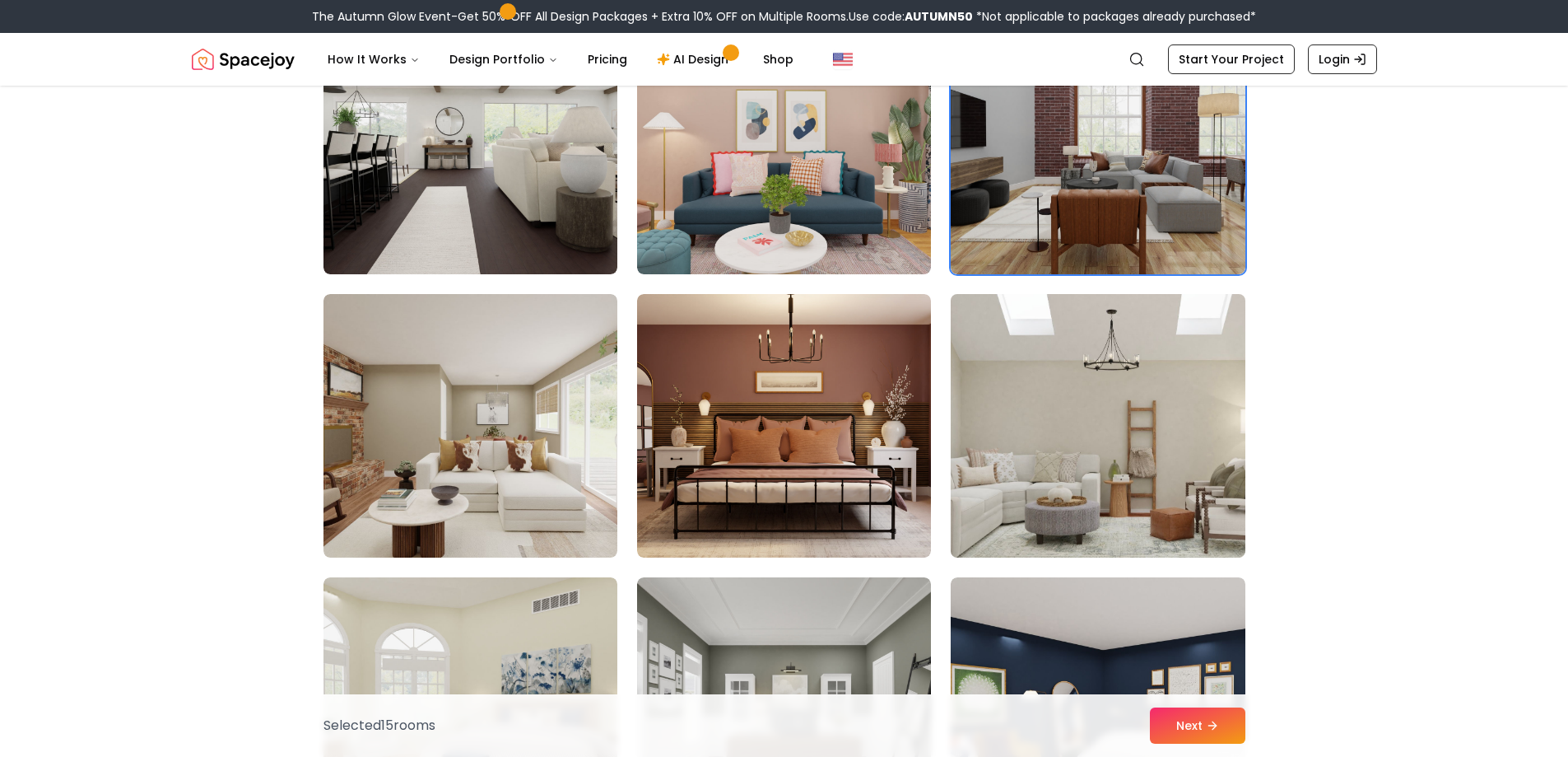
scroll to position [7987, 0]
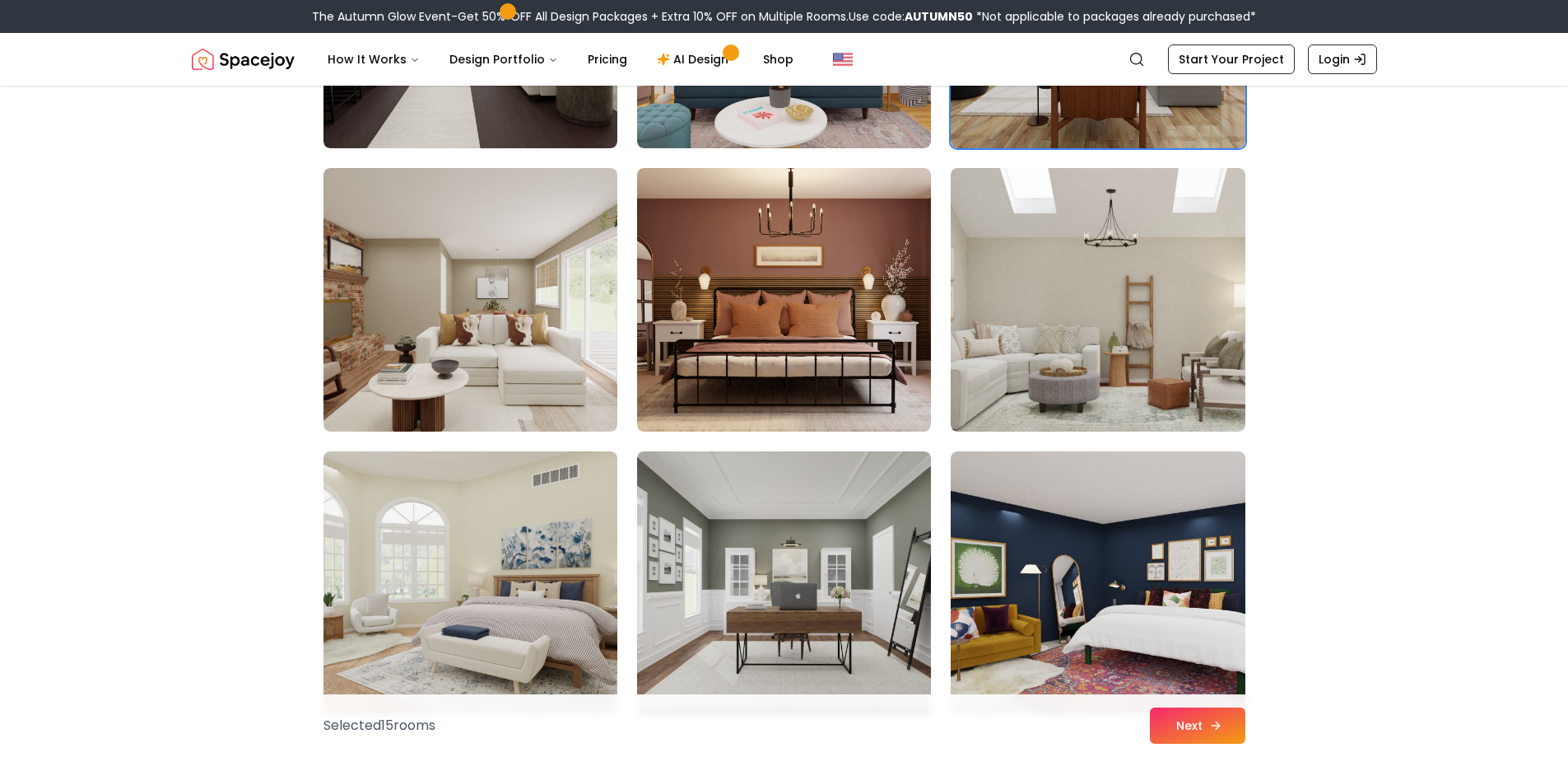
click at [1214, 723] on icon at bounding box center [1216, 725] width 13 height 13
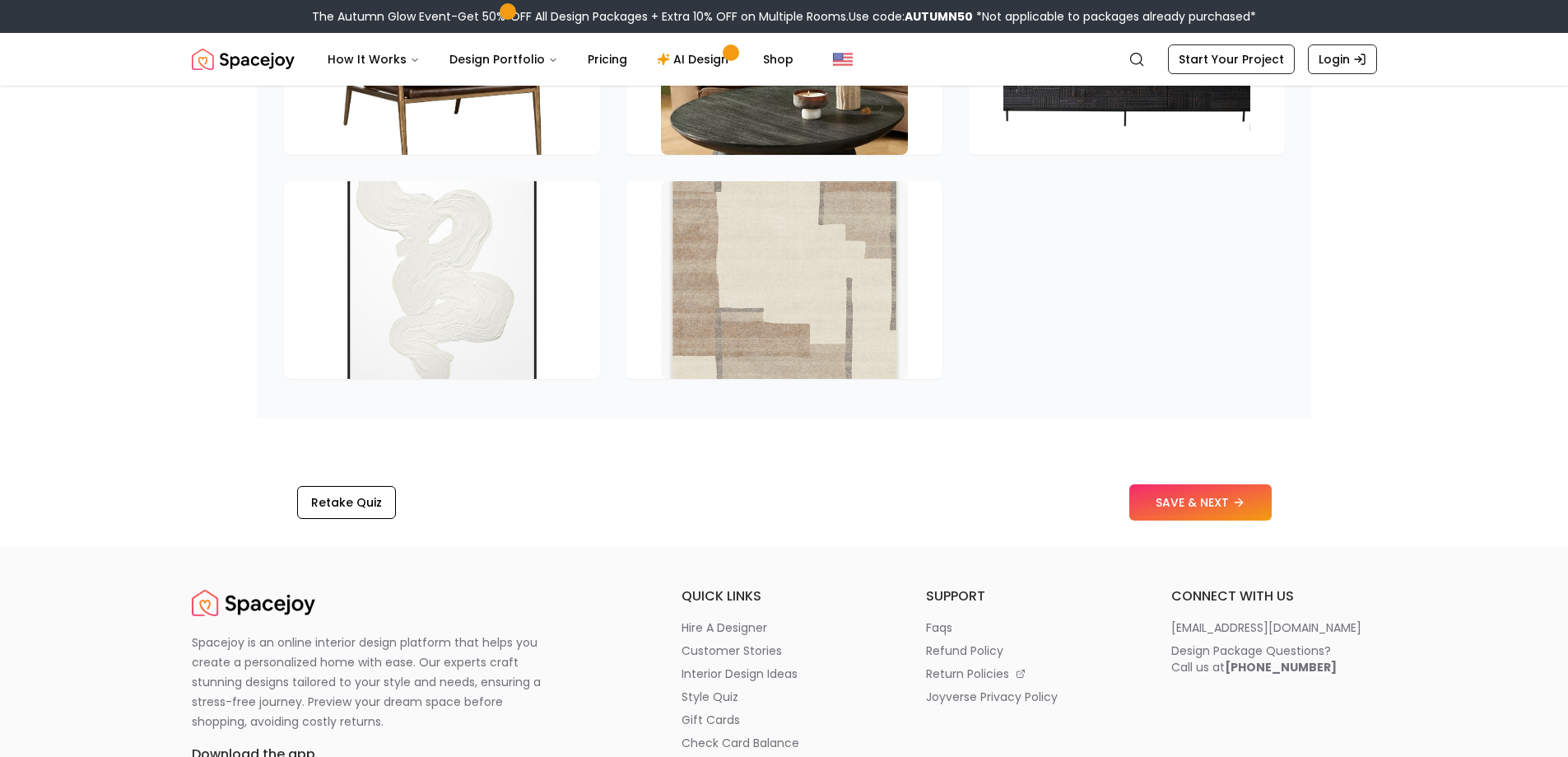
scroll to position [2471, 0]
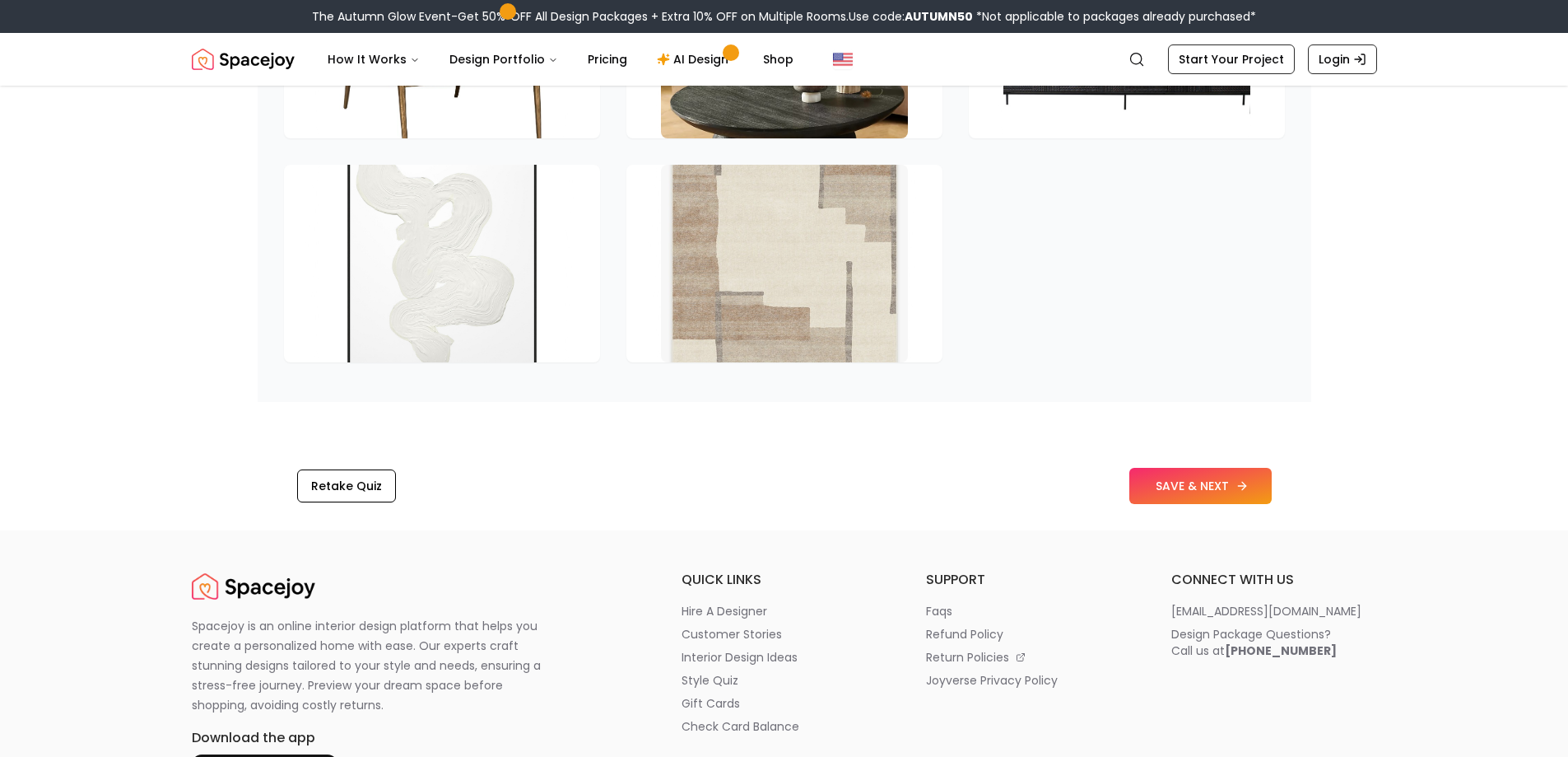
click at [1199, 482] on button "SAVE & NEXT" at bounding box center [1200, 486] width 143 height 37
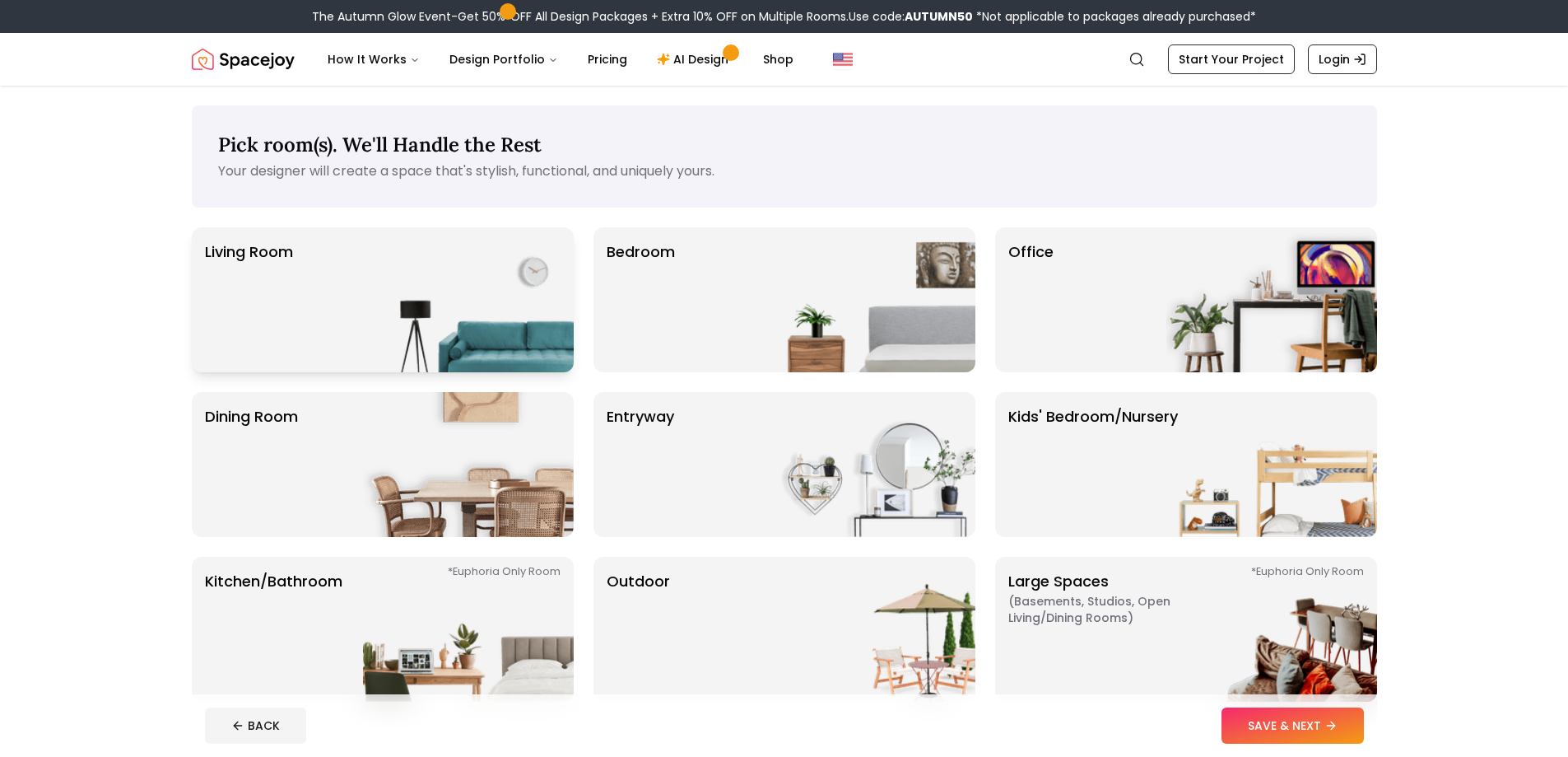
click at [420, 334] on img at bounding box center [468, 299] width 211 height 145
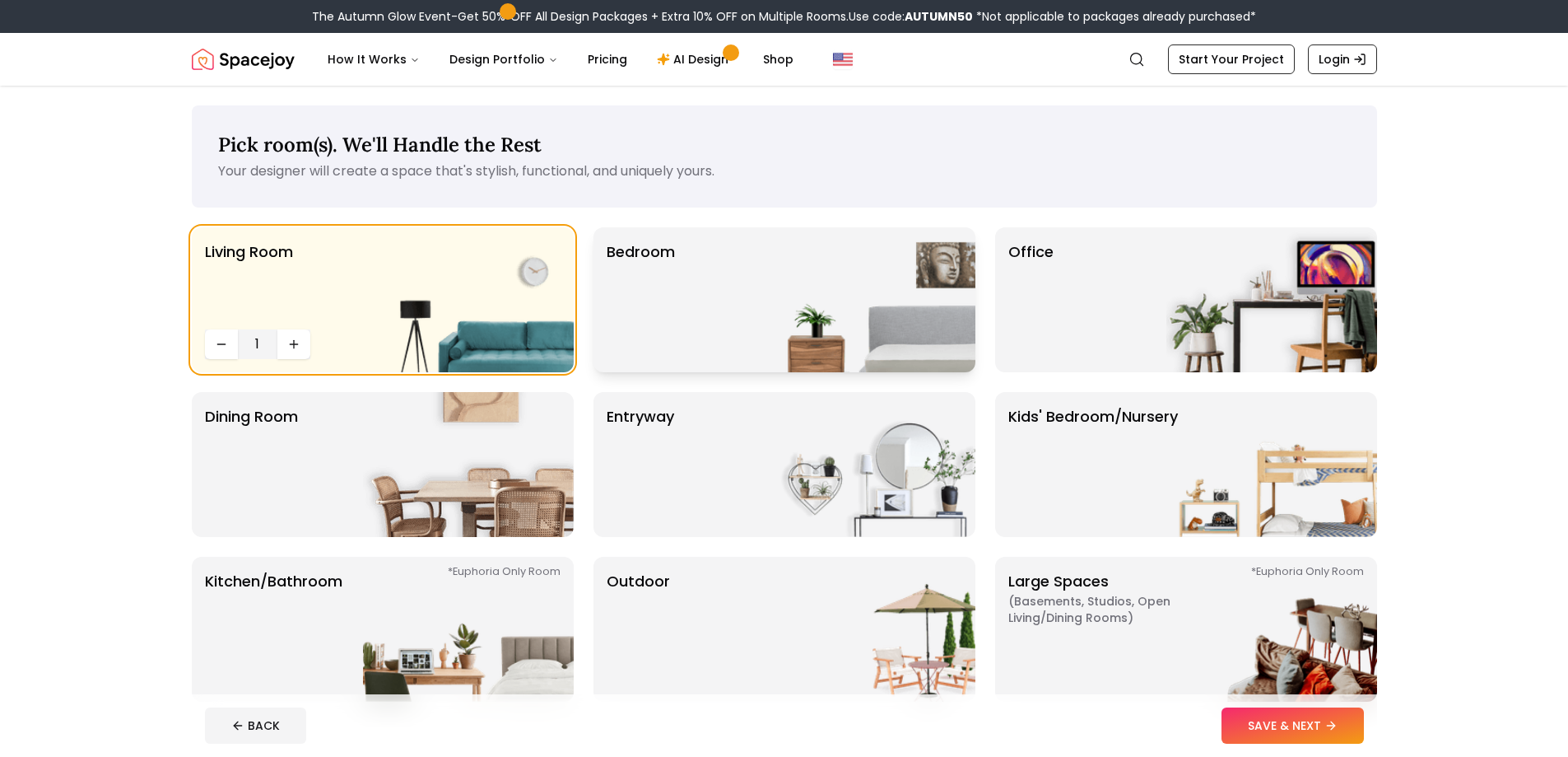
click at [754, 321] on div "Bedroom" at bounding box center [784, 299] width 382 height 145
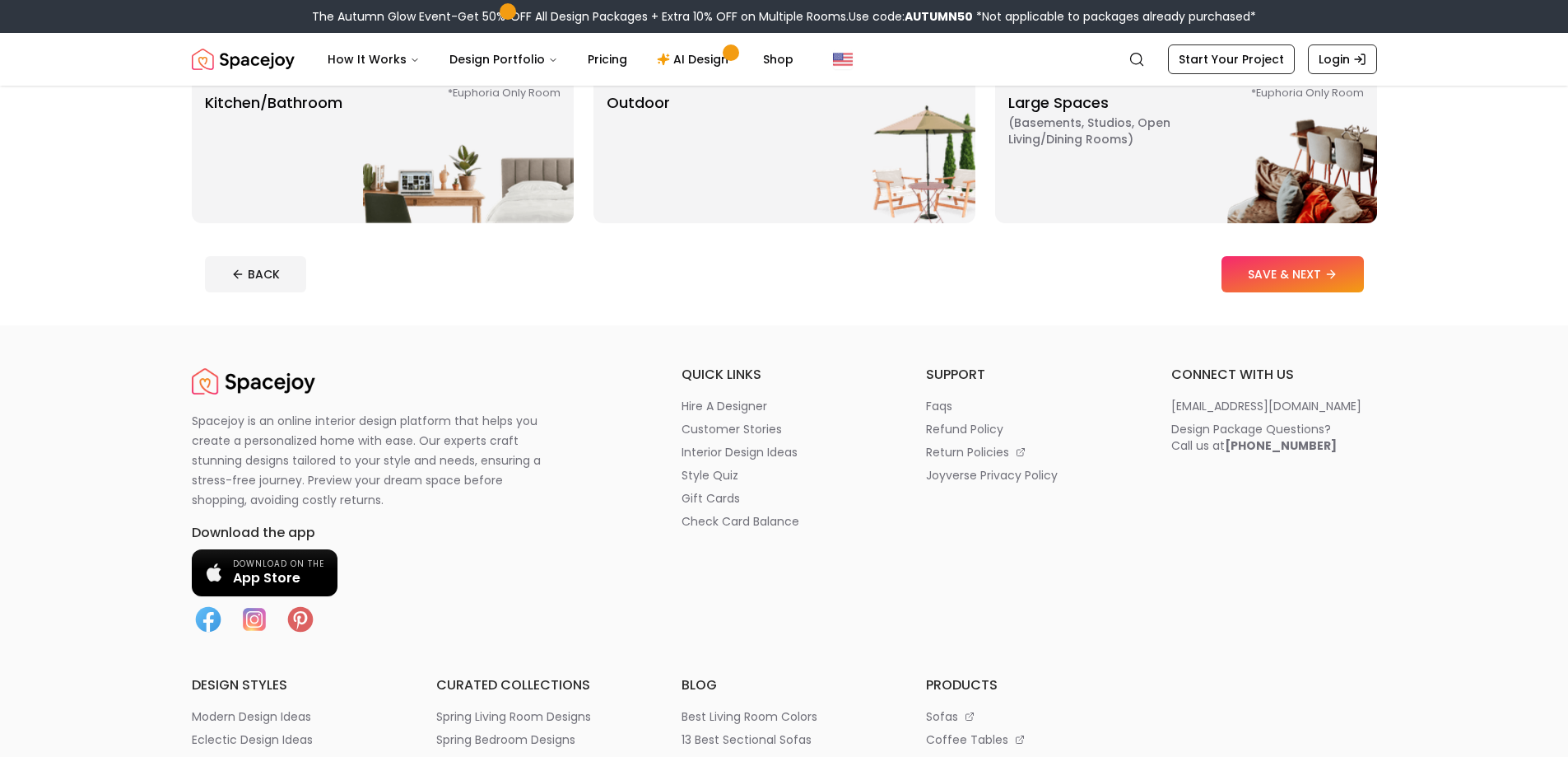
scroll to position [494, 0]
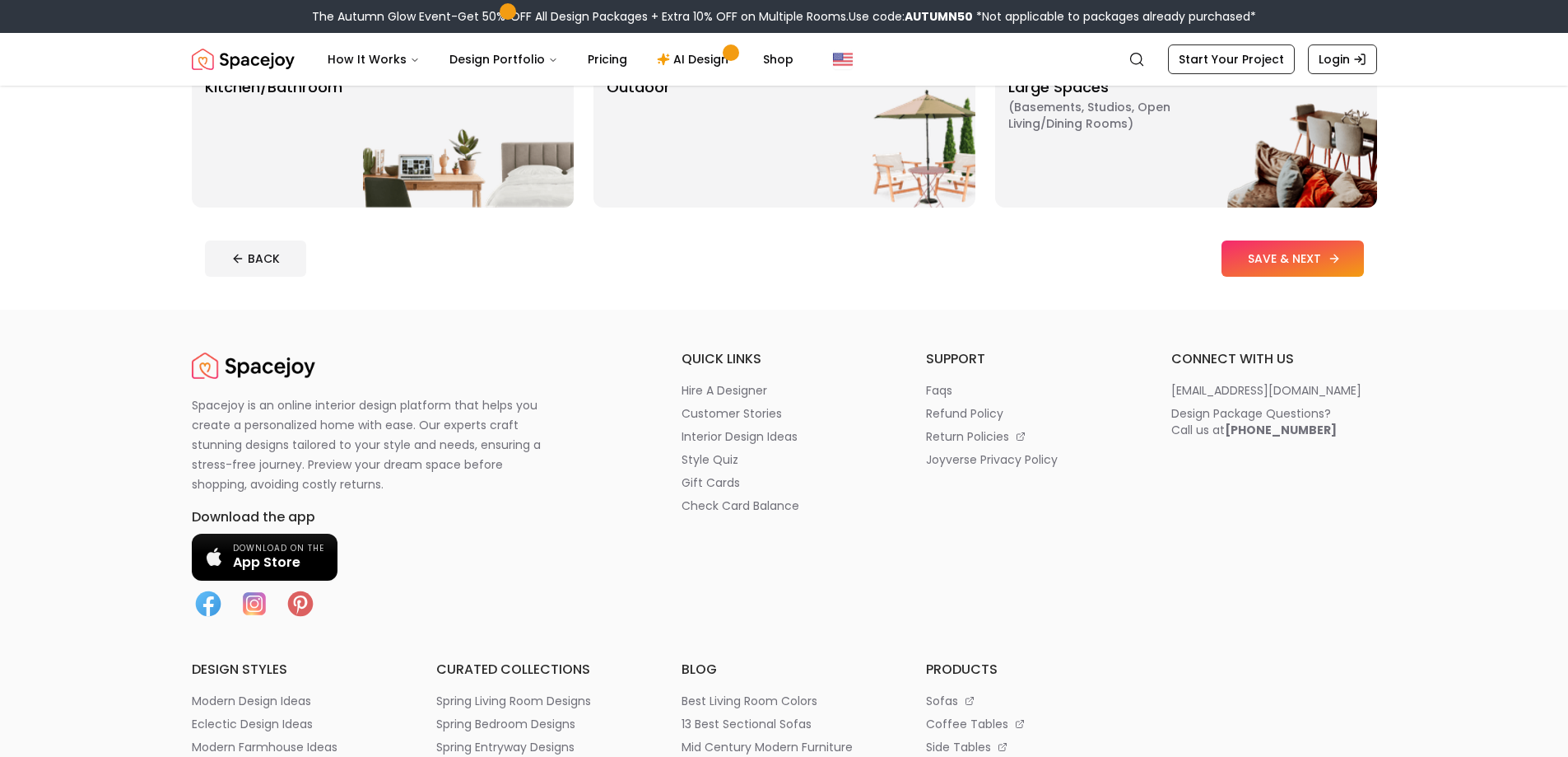
click at [1303, 274] on button "SAVE & NEXT" at bounding box center [1293, 258] width 143 height 37
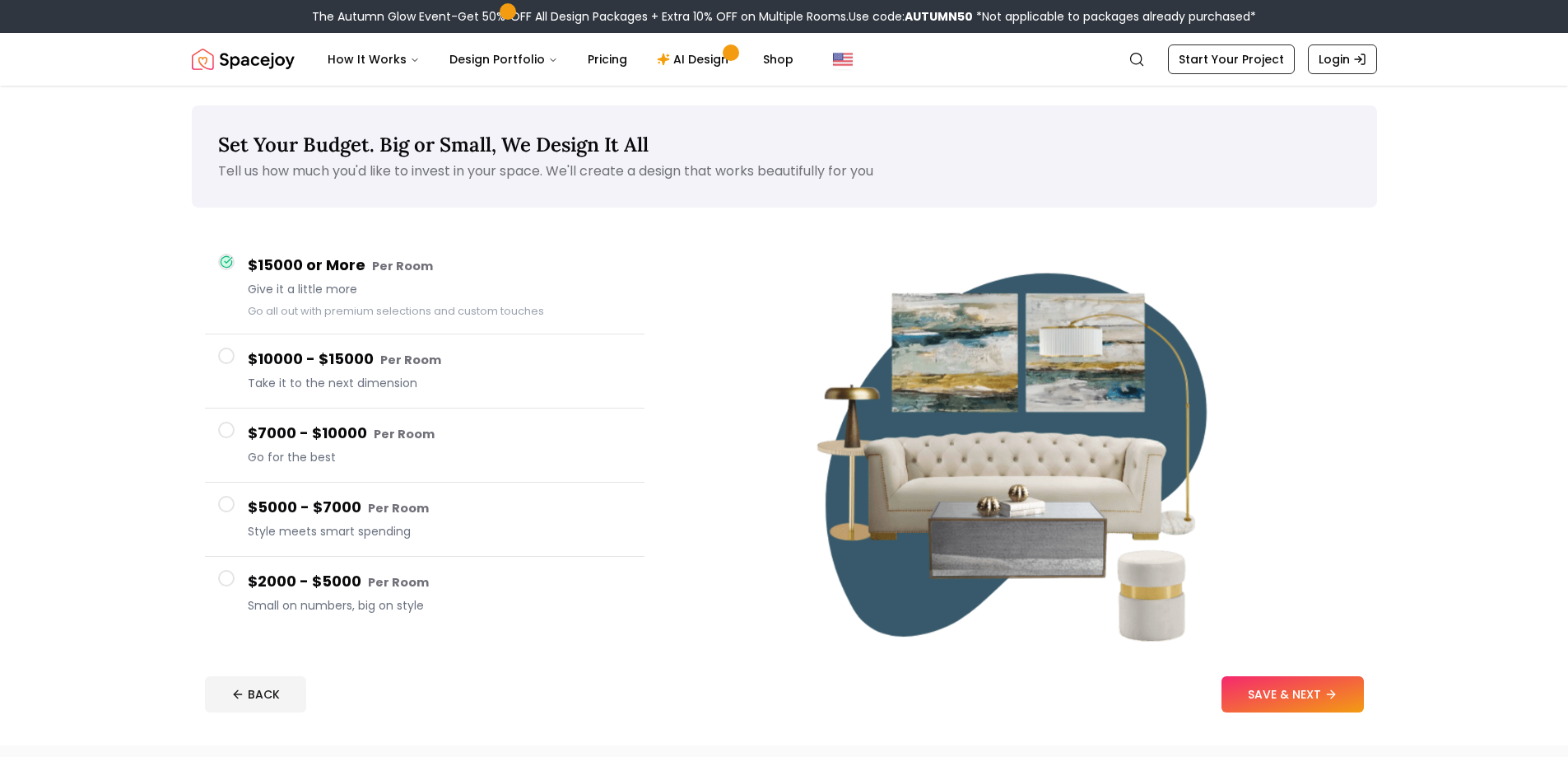
click at [234, 596] on button "$2000 - $5000 Per Room Small on numbers, big on style" at bounding box center [425, 593] width 440 height 73
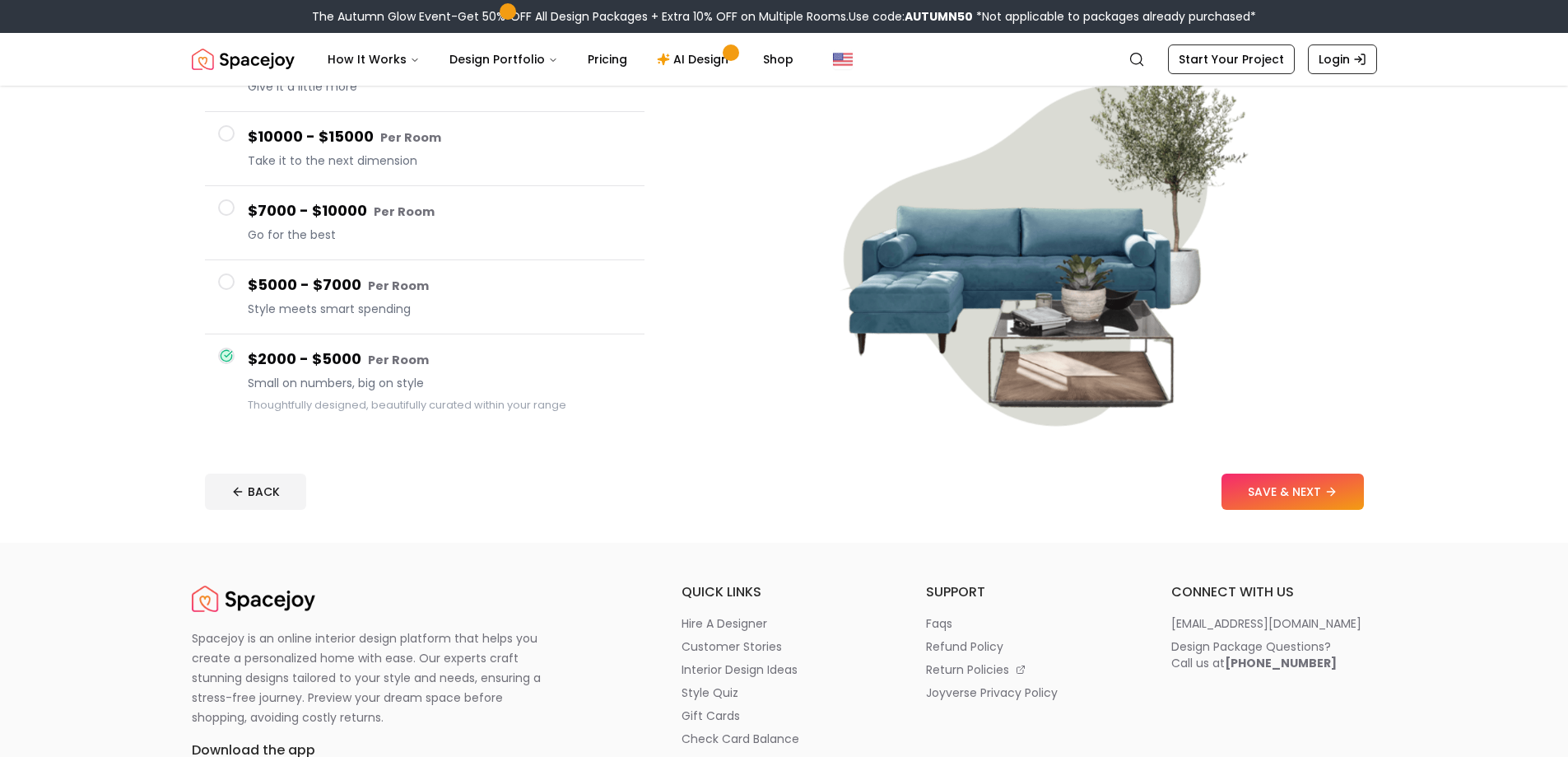
scroll to position [247, 0]
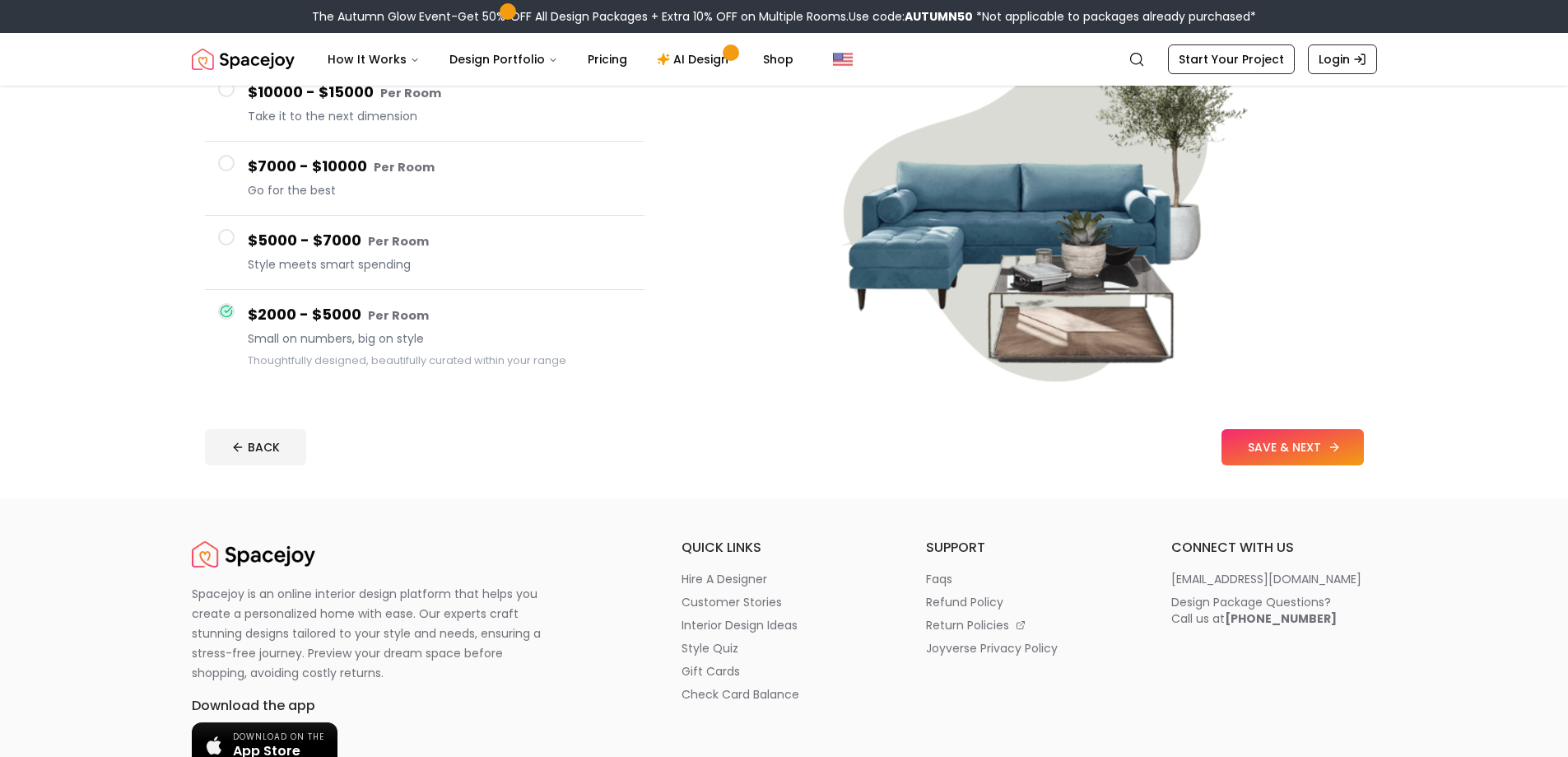
click at [1311, 455] on button "SAVE & NEXT" at bounding box center [1293, 447] width 143 height 37
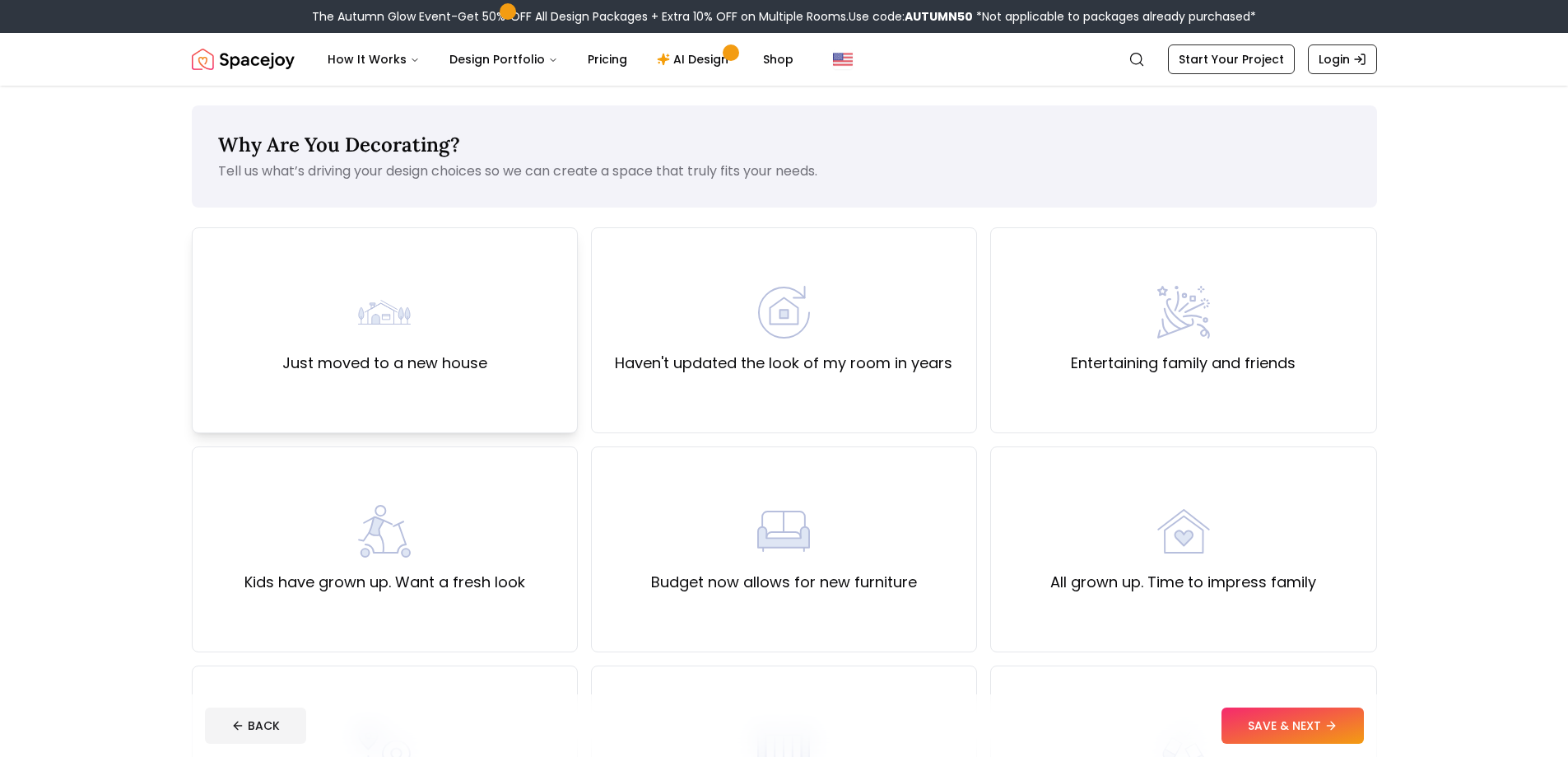
click at [364, 344] on div "Just moved to a new house" at bounding box center [384, 330] width 205 height 89
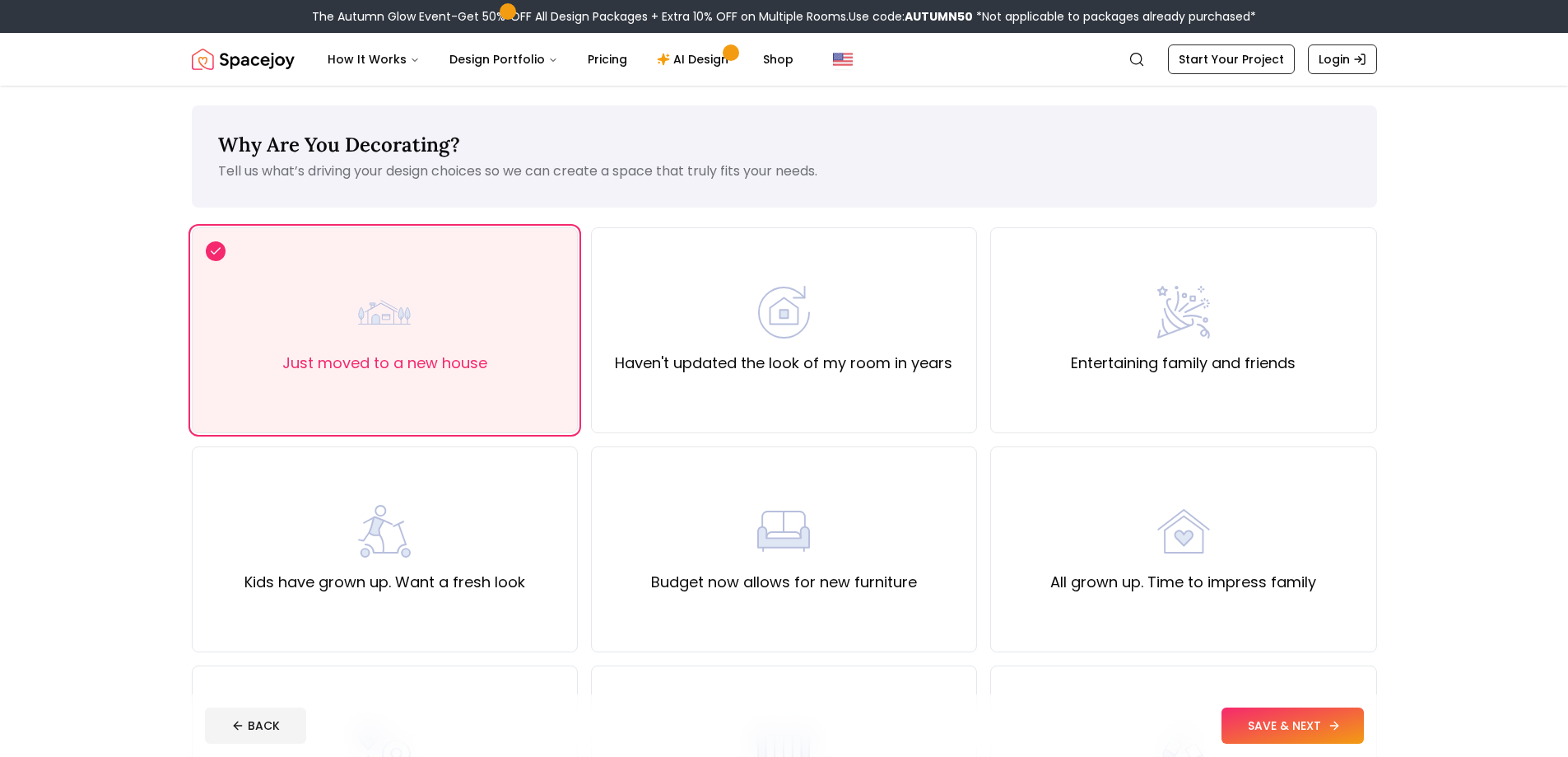
click at [1253, 719] on button "SAVE & NEXT" at bounding box center [1293, 725] width 143 height 37
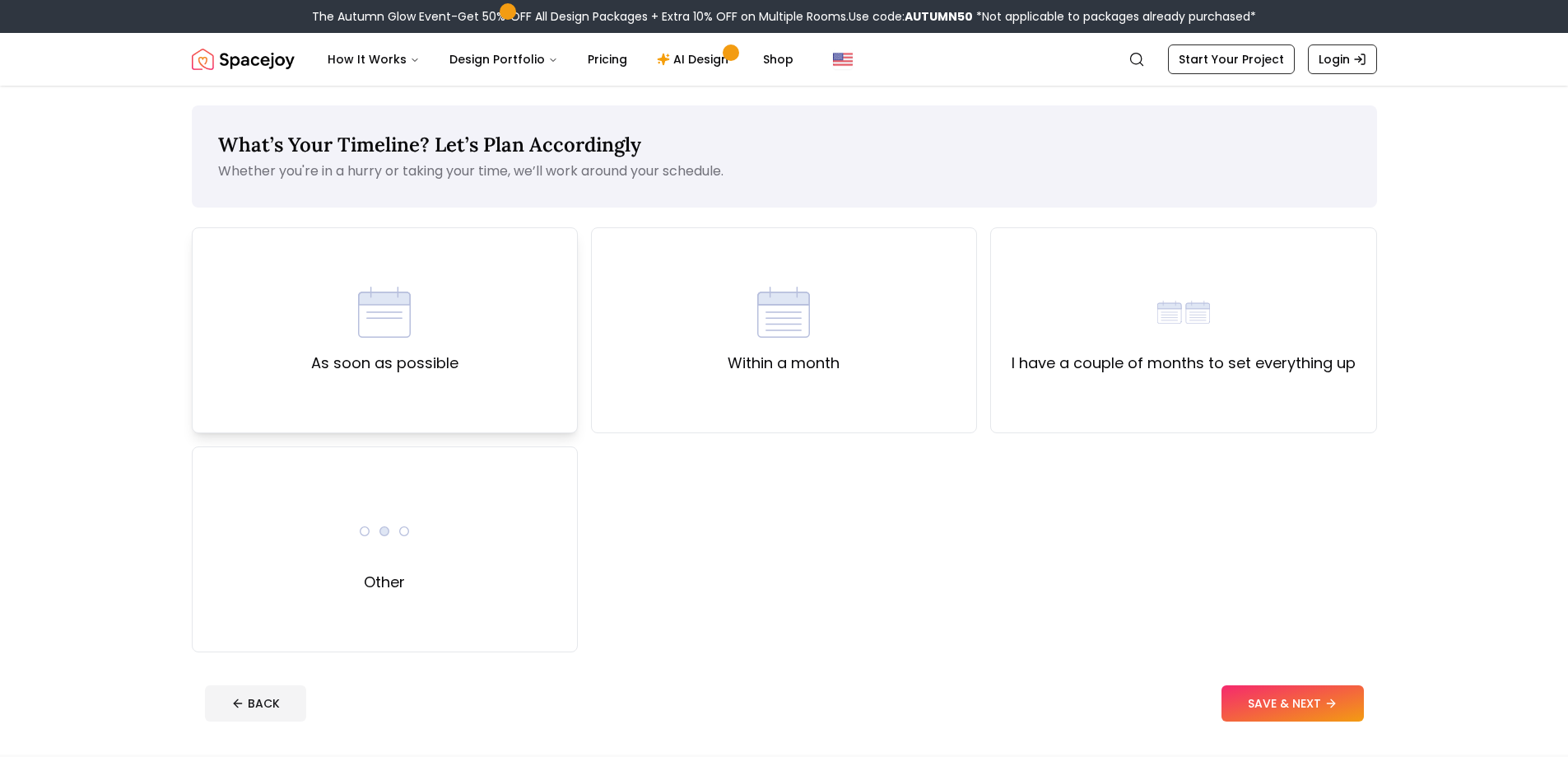
click at [376, 354] on label "As soon as possible" at bounding box center [384, 363] width 147 height 23
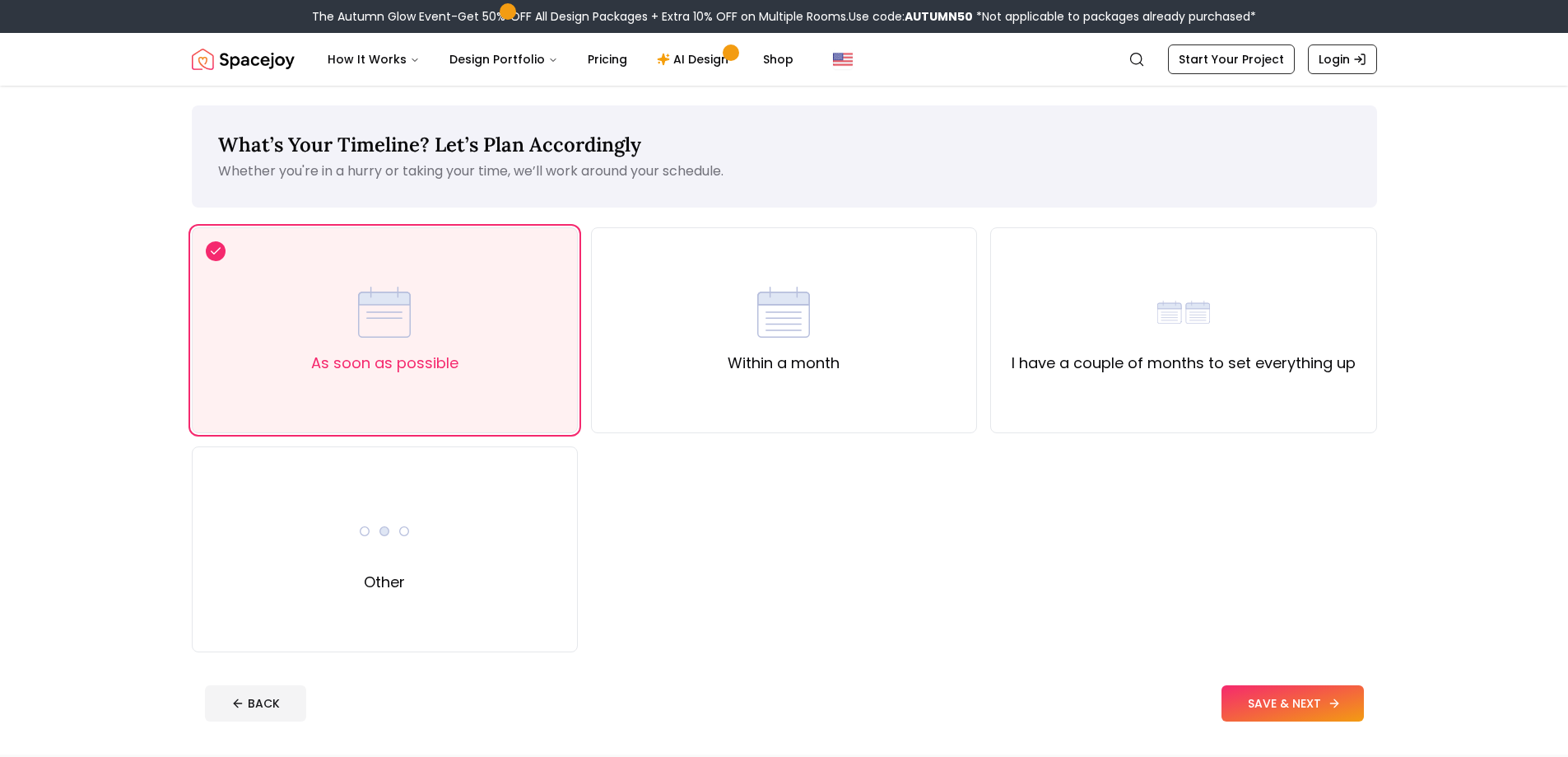
click at [1296, 705] on button "SAVE & NEXT" at bounding box center [1293, 703] width 143 height 37
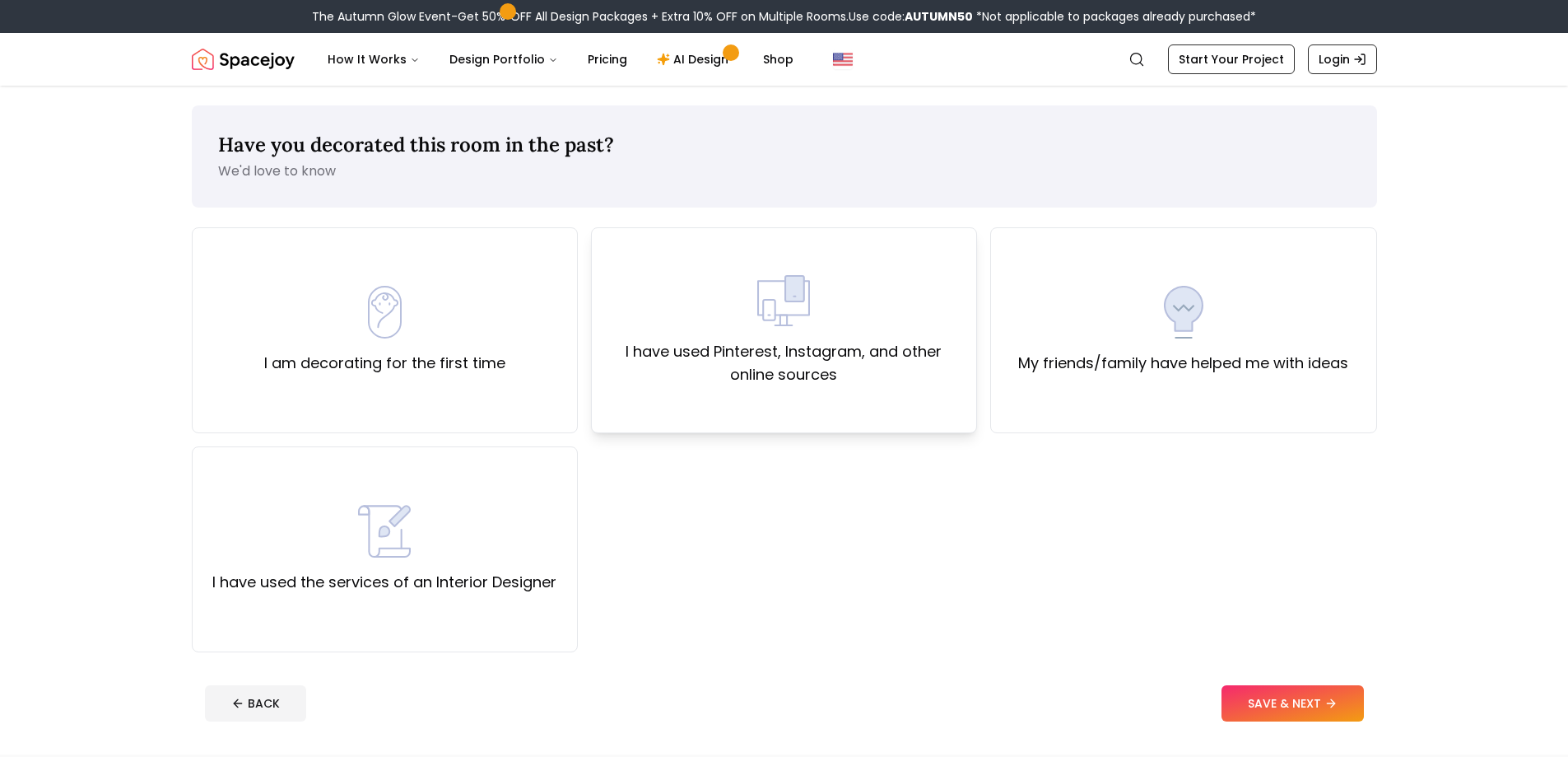
click at [888, 381] on label "I have used Pinterest, Instagram, and other online sources" at bounding box center [784, 363] width 358 height 46
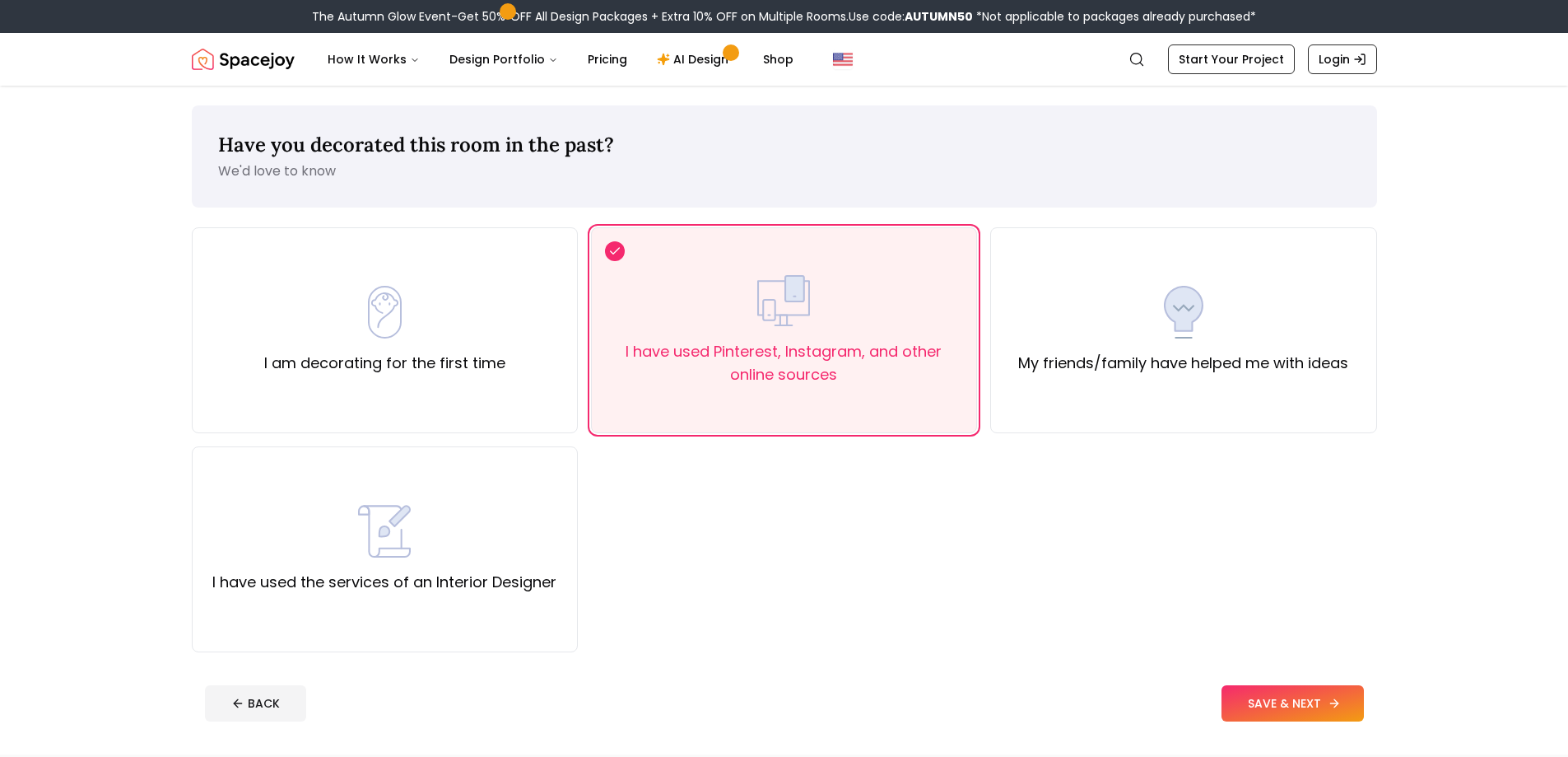
click at [1308, 711] on button "SAVE & NEXT" at bounding box center [1293, 703] width 143 height 37
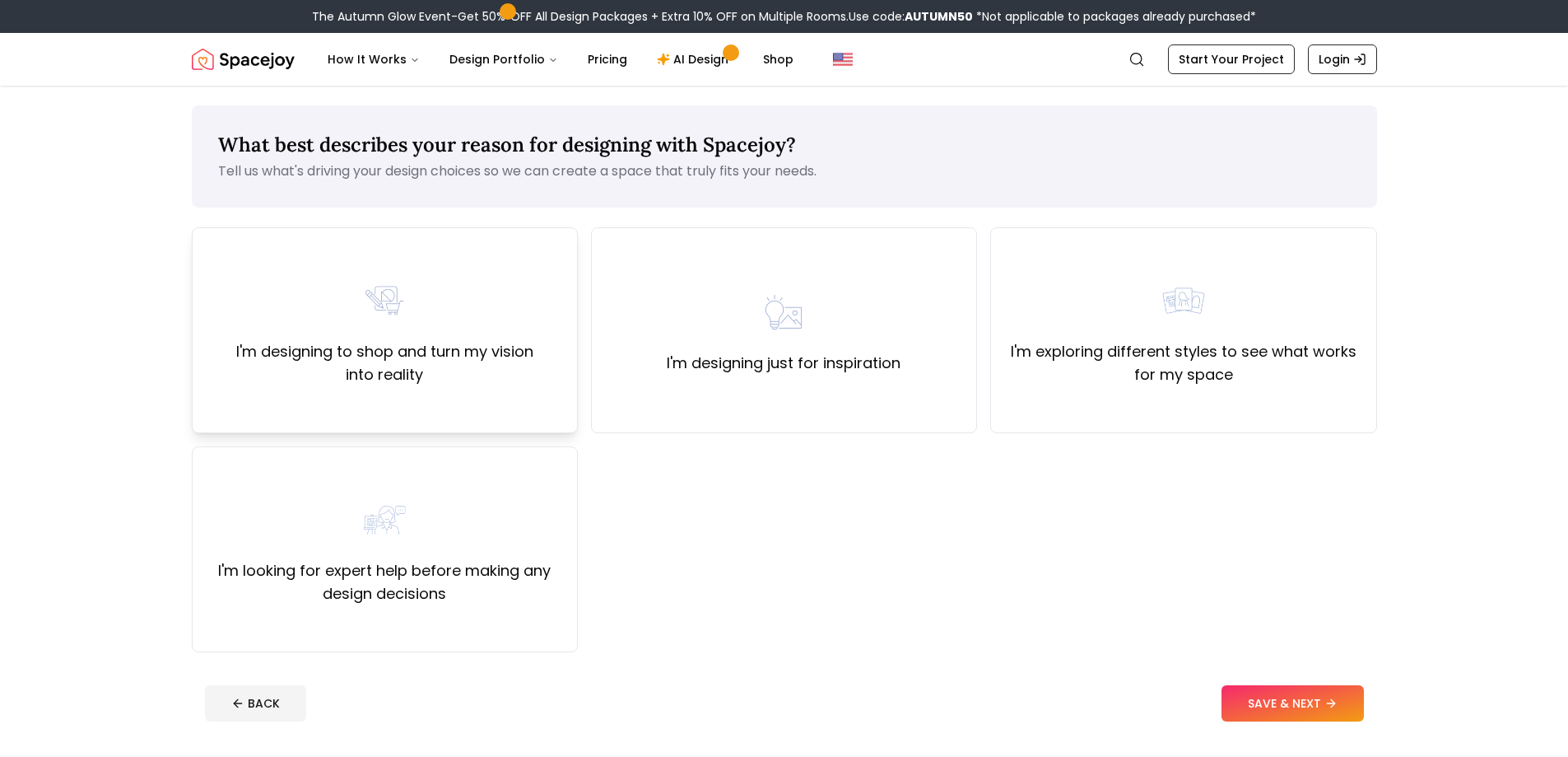
click at [476, 382] on label "I'm designing to shop and turn my vision into reality" at bounding box center [384, 363] width 358 height 46
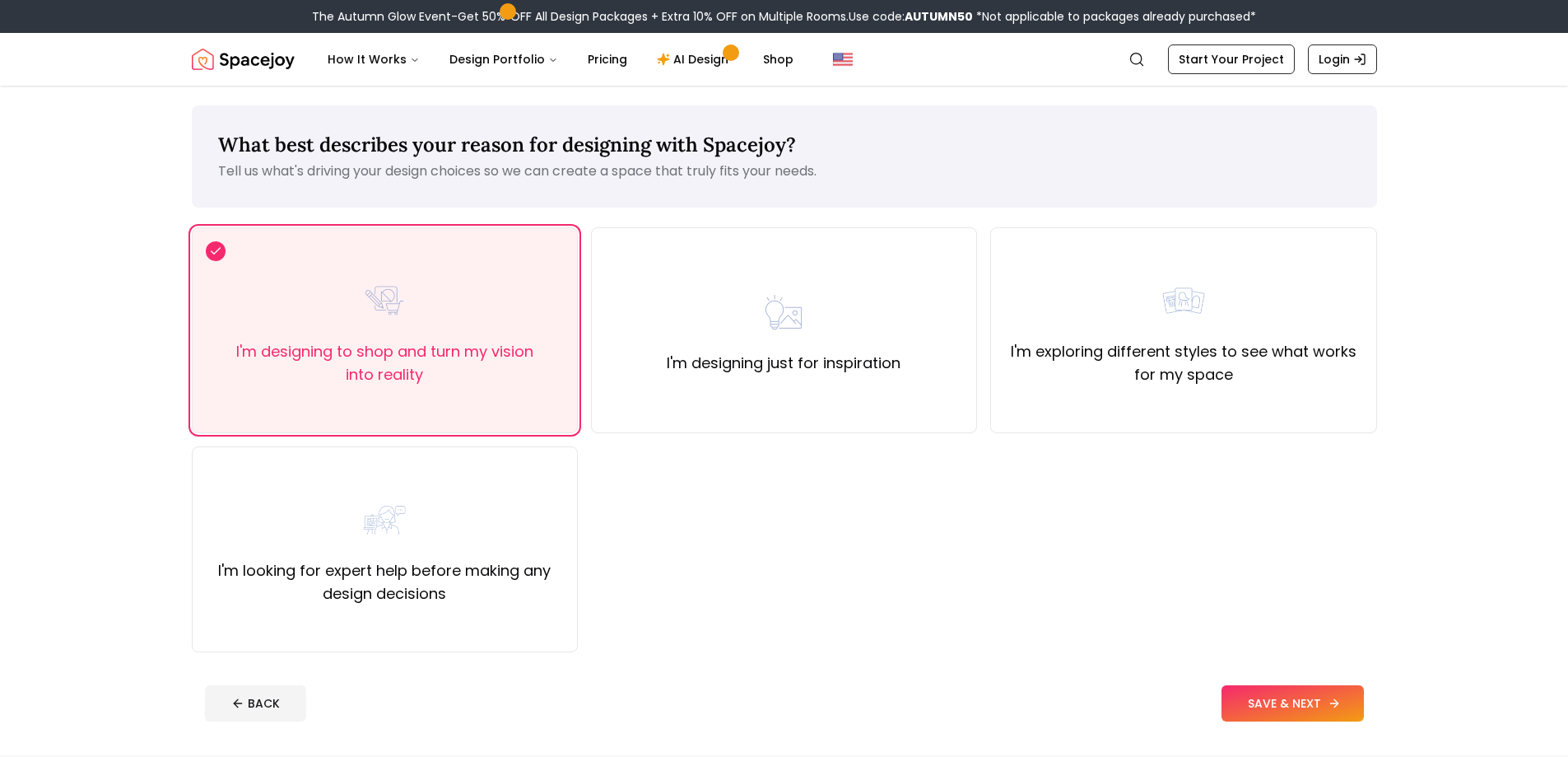
click at [1300, 714] on button "SAVE & NEXT" at bounding box center [1293, 703] width 143 height 37
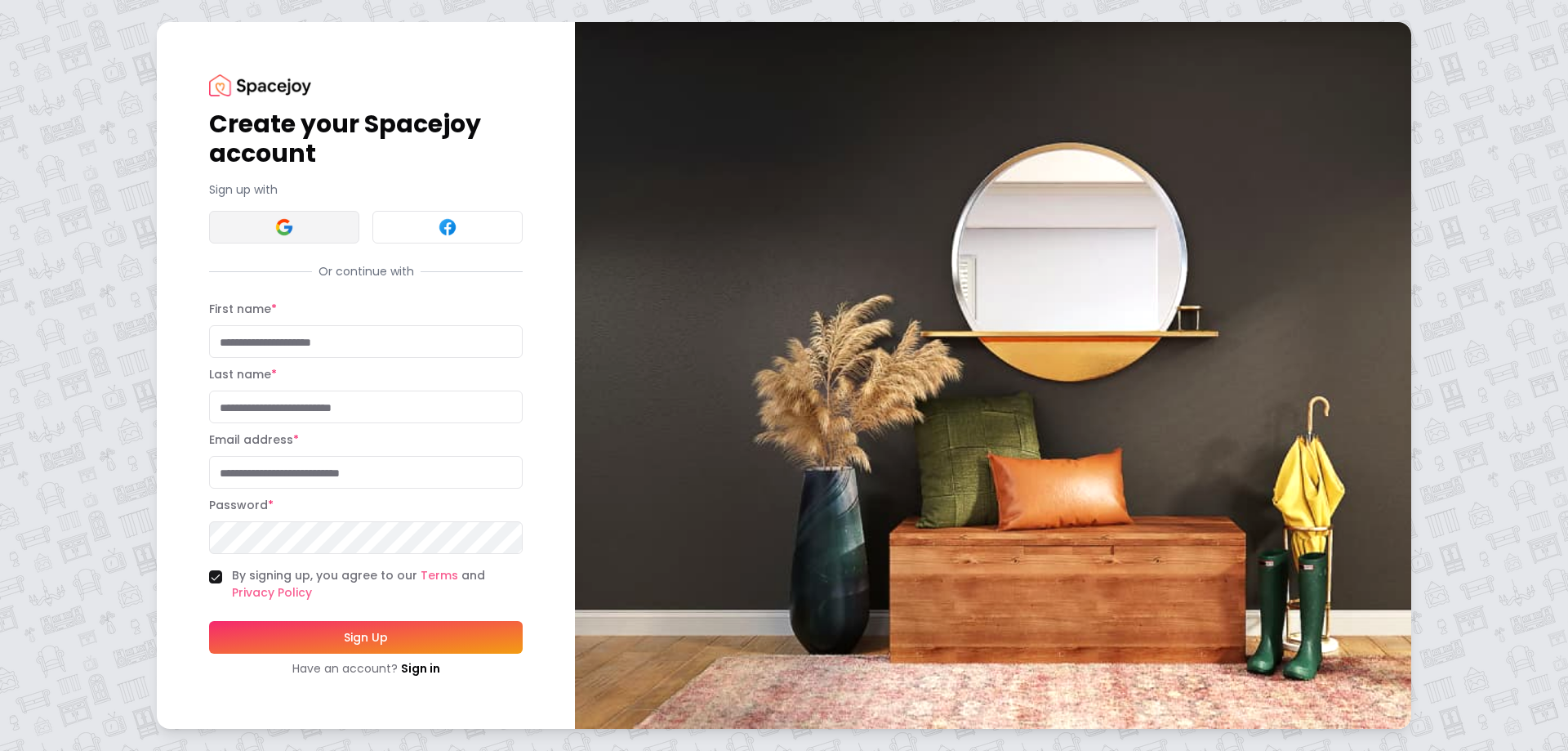
click at [262, 229] on button at bounding box center [285, 226] width 151 height 33
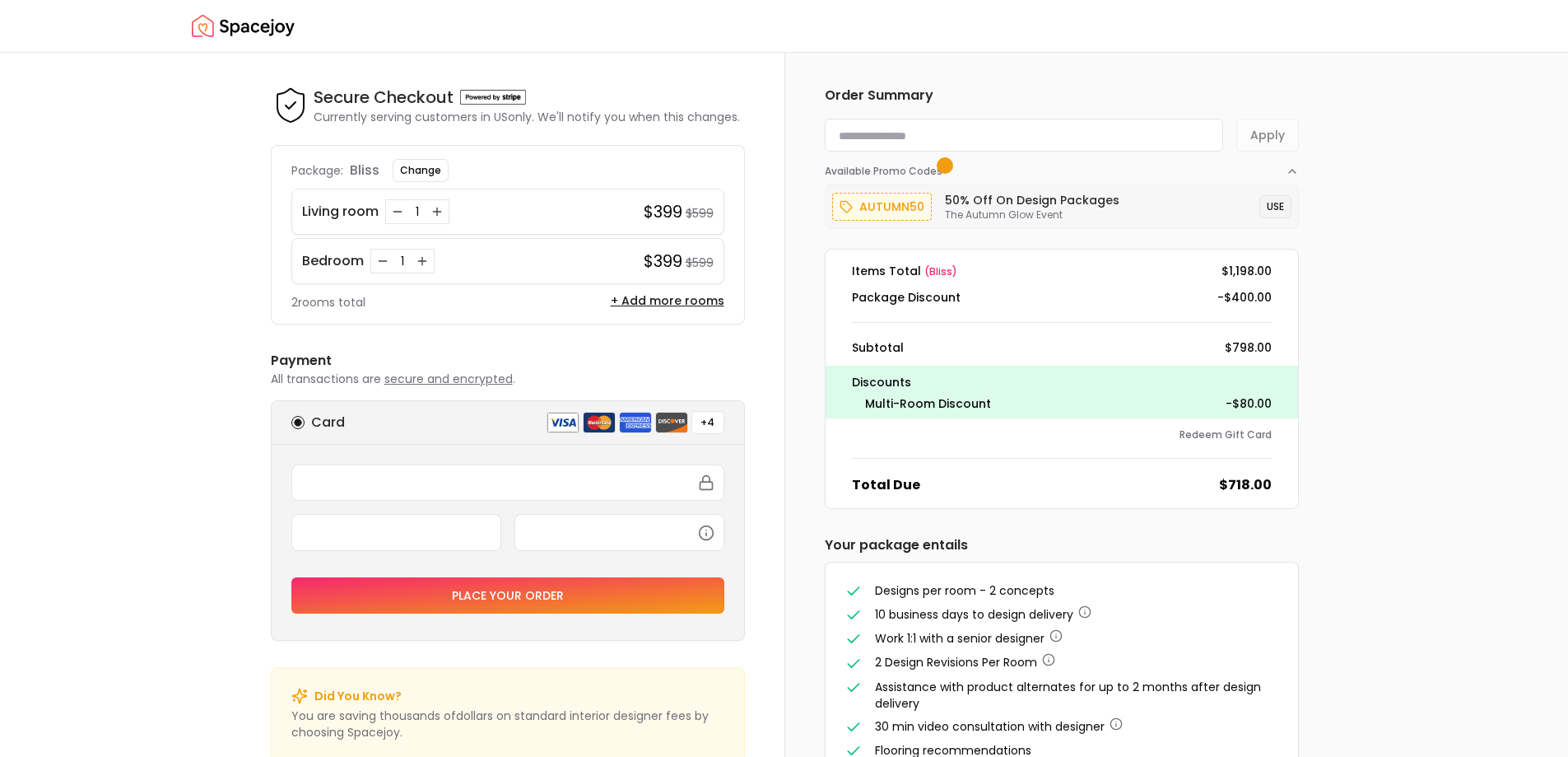
click at [1271, 199] on button "USE" at bounding box center [1275, 206] width 32 height 23
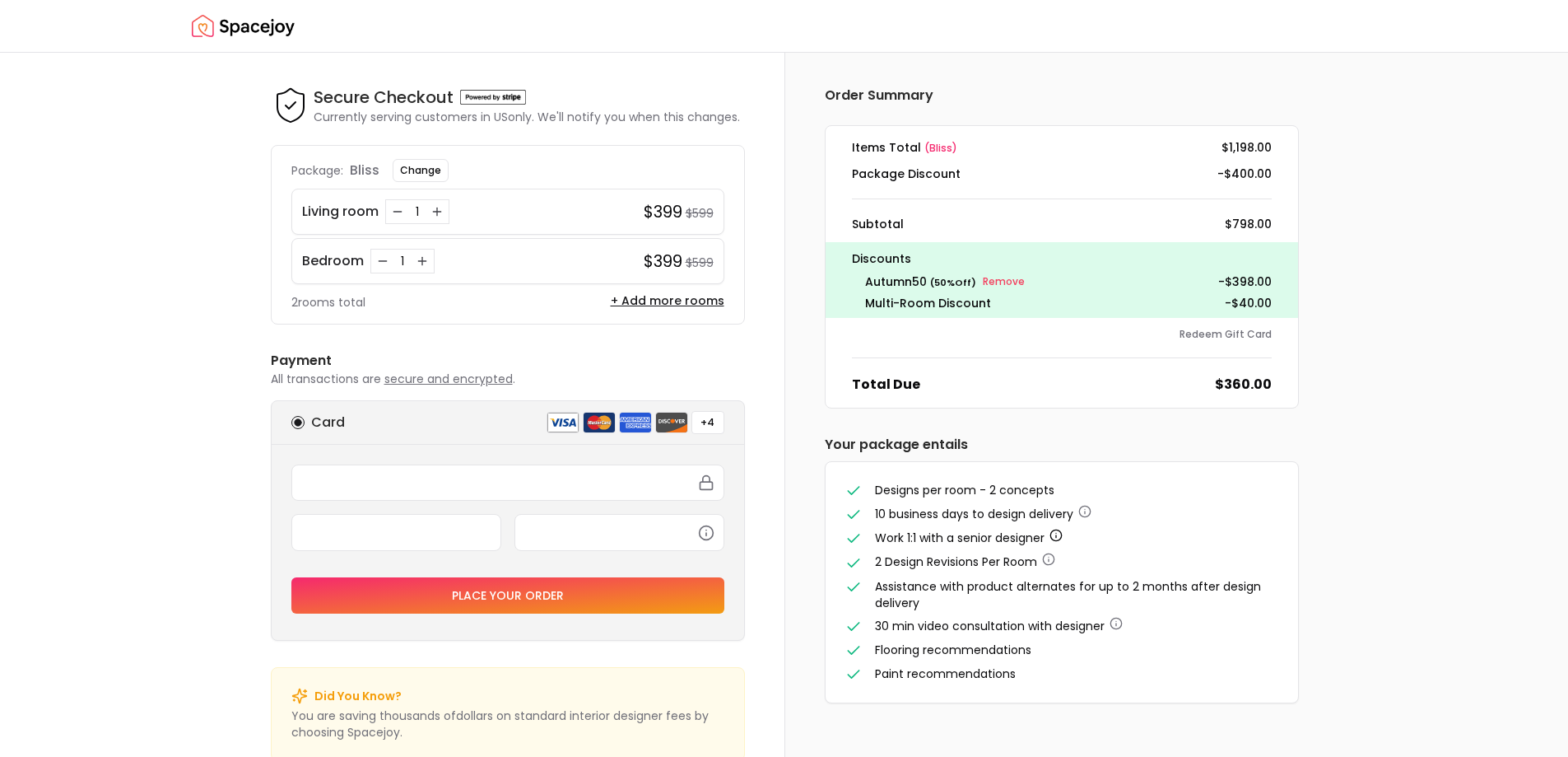
click at [1056, 536] on icon "button" at bounding box center [1056, 536] width 13 height 13
click at [1149, 556] on li "2 Design Revisions Per Room" at bounding box center [1063, 562] width 433 height 17
click at [1081, 517] on icon "button" at bounding box center [1085, 511] width 13 height 13
click at [1050, 563] on icon "button" at bounding box center [1048, 559] width 13 height 13
click at [968, 617] on span "30 min video consultation with designer" at bounding box center [989, 626] width 230 height 17
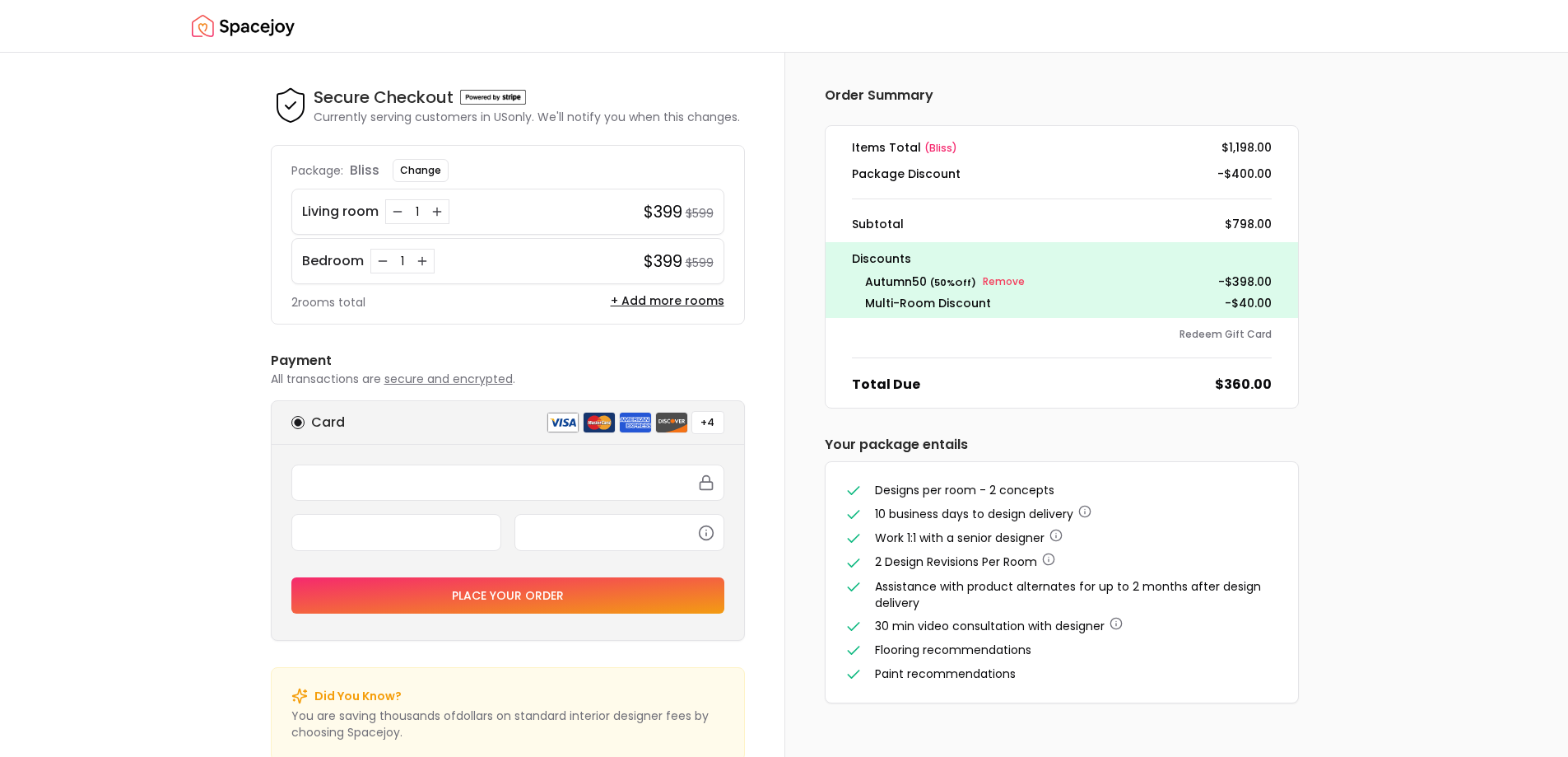
scroll to position [38, 0]
